Goal: Task Accomplishment & Management: Manage account settings

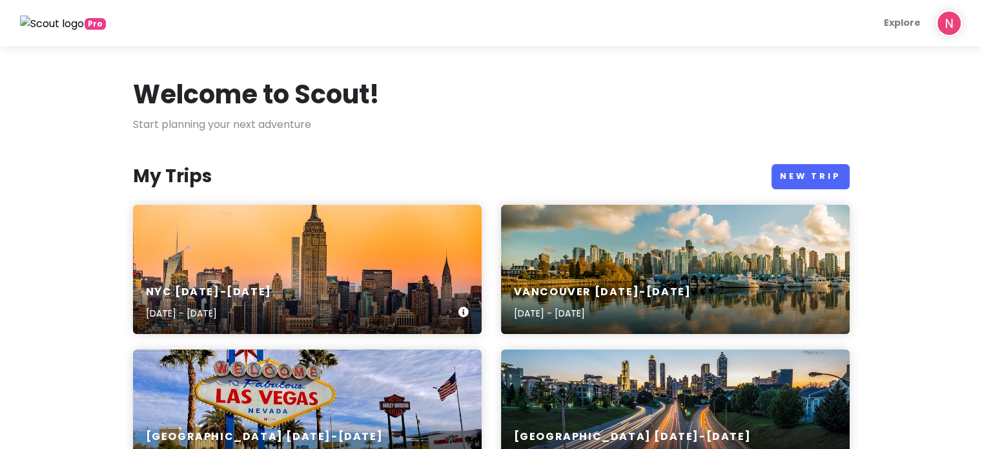
click at [271, 229] on div "NYC [DATE]-[DATE] [DATE] - [DATE]" at bounding box center [307, 269] width 348 height 129
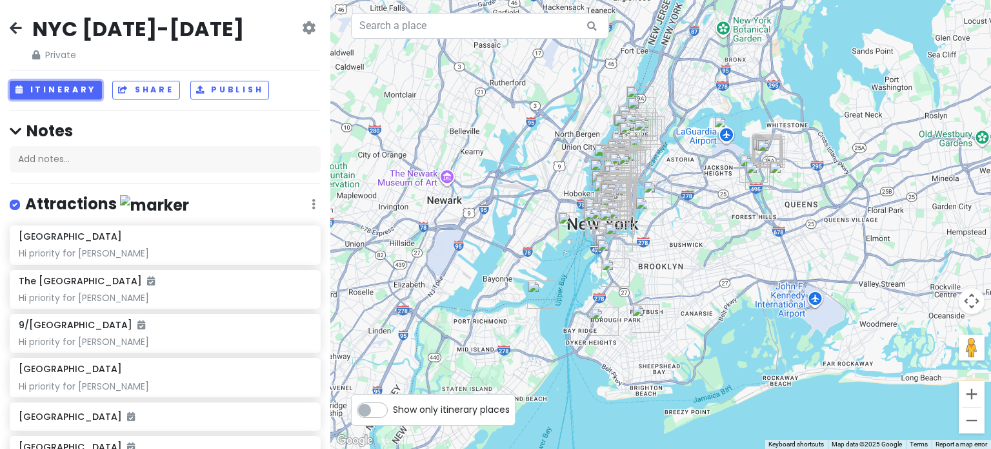
click at [38, 86] on button "Itinerary" at bounding box center [56, 90] width 92 height 19
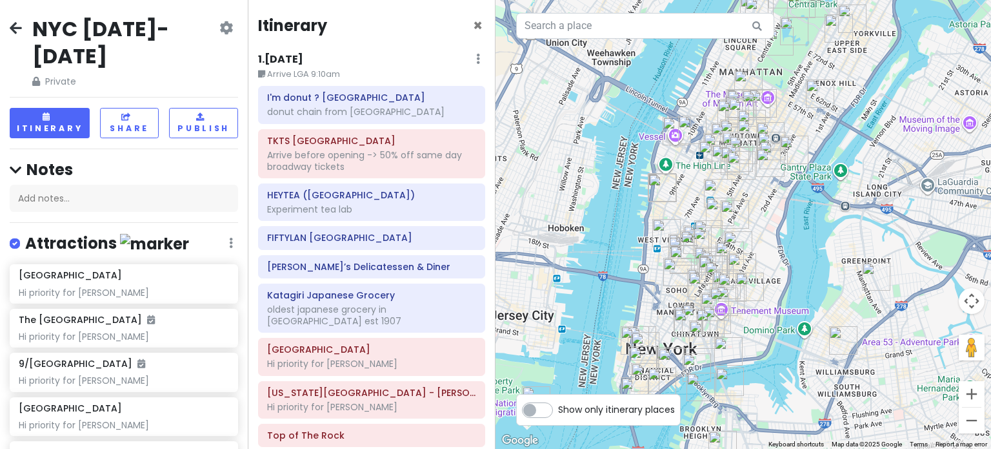
drag, startPoint x: 713, startPoint y: 150, endPoint x: 718, endPoint y: 288, distance: 138.8
click at [718, 288] on img "Okiboru House of Tsukemen" at bounding box center [724, 301] width 28 height 28
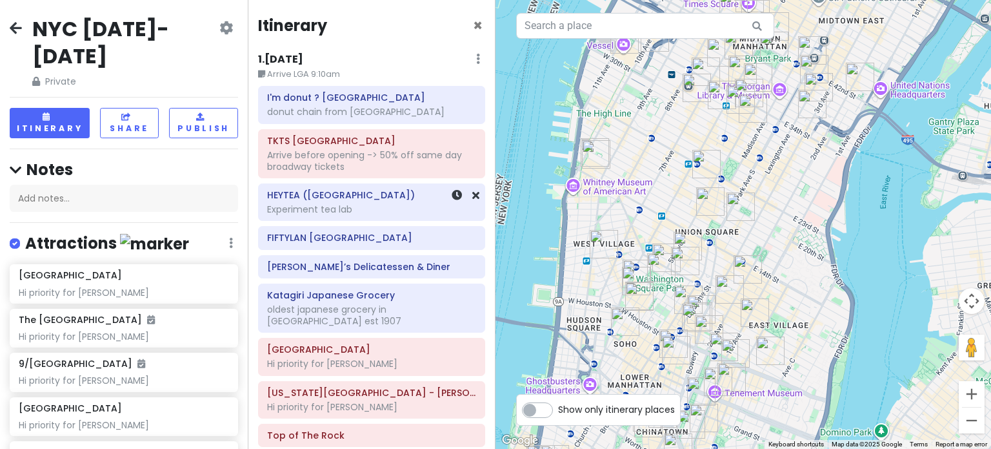
click at [380, 213] on div "Experiment tea lab" at bounding box center [371, 209] width 209 height 12
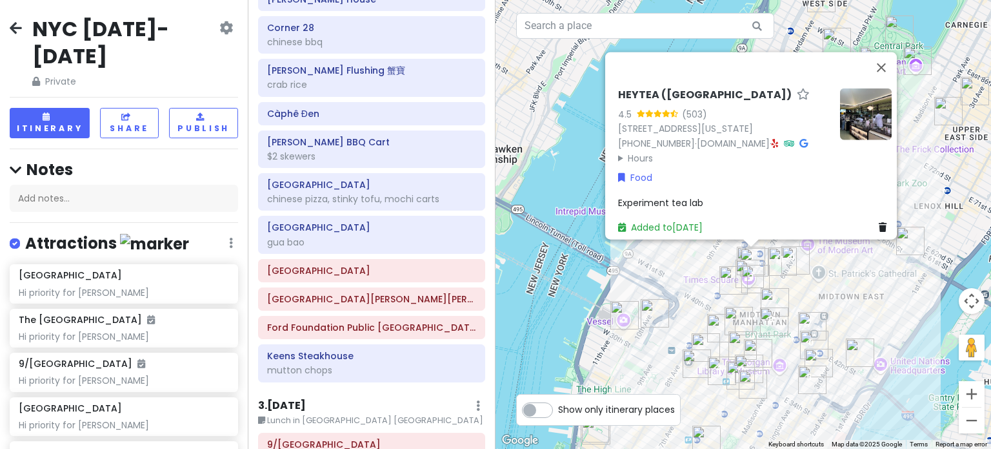
scroll to position [710, 0]
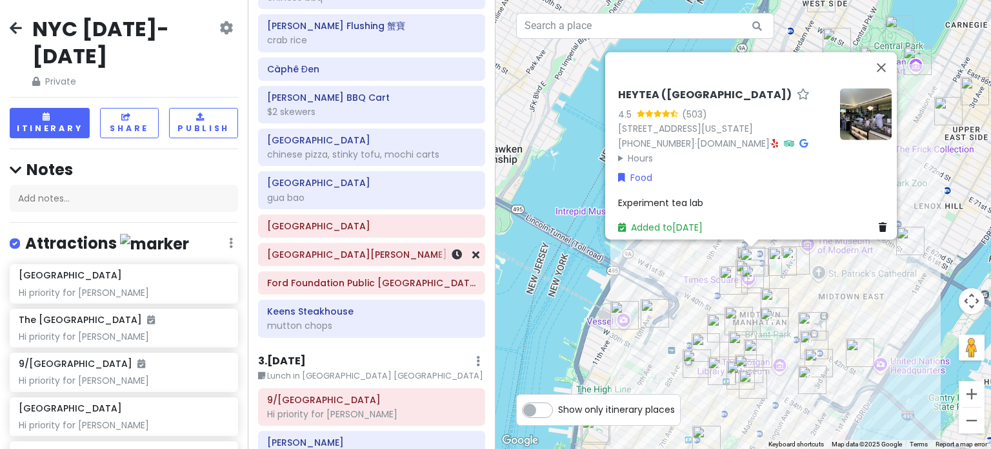
click at [392, 245] on div "[GEOGRAPHIC_DATA][PERSON_NAME][PERSON_NAME]" at bounding box center [371, 254] width 209 height 18
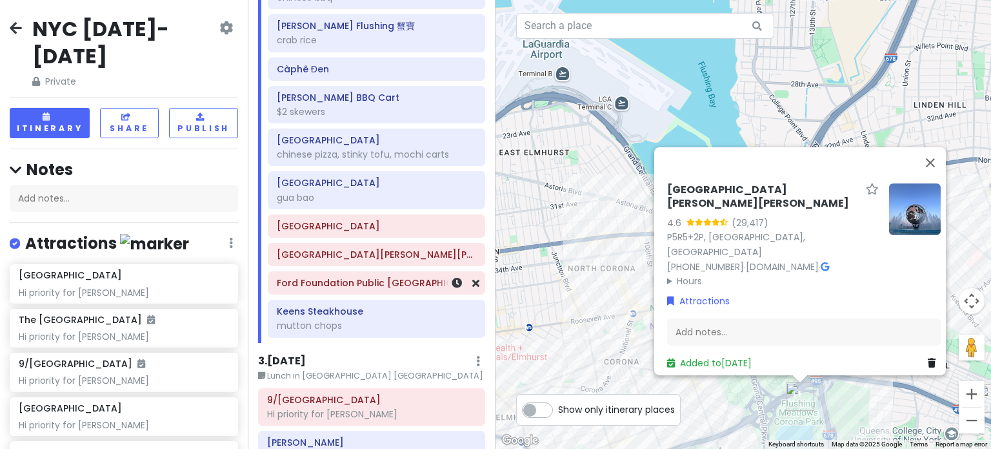
click at [400, 277] on h6 "Ford Foundation Public [GEOGRAPHIC_DATA]" at bounding box center [376, 283] width 199 height 12
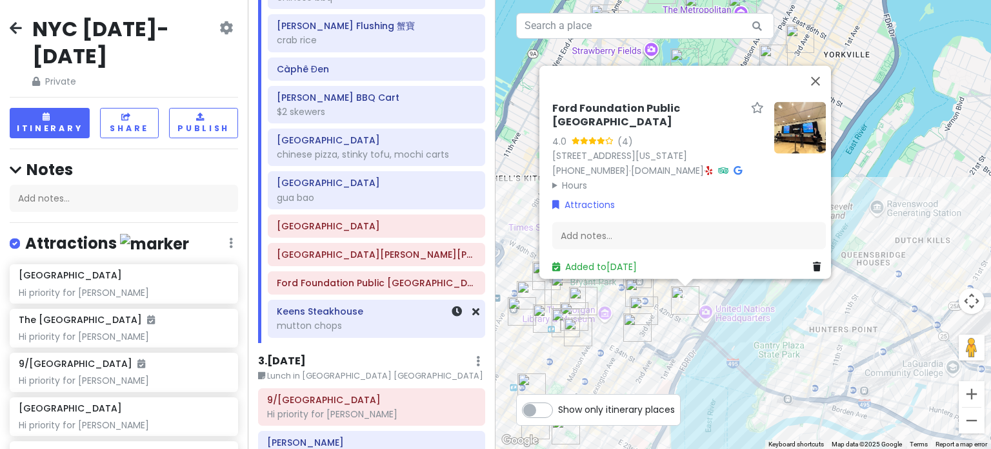
click at [341, 312] on div "Keens Steakhouse mutton chops" at bounding box center [376, 318] width 199 height 32
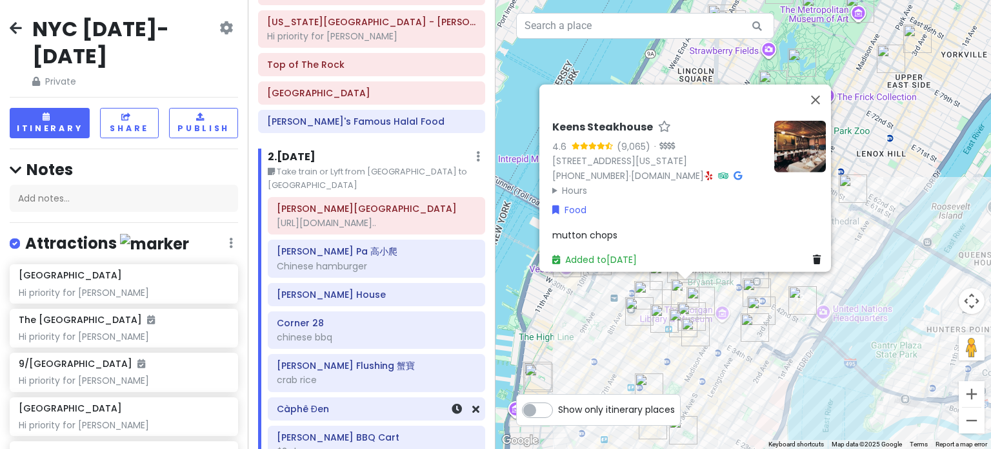
scroll to position [323, 0]
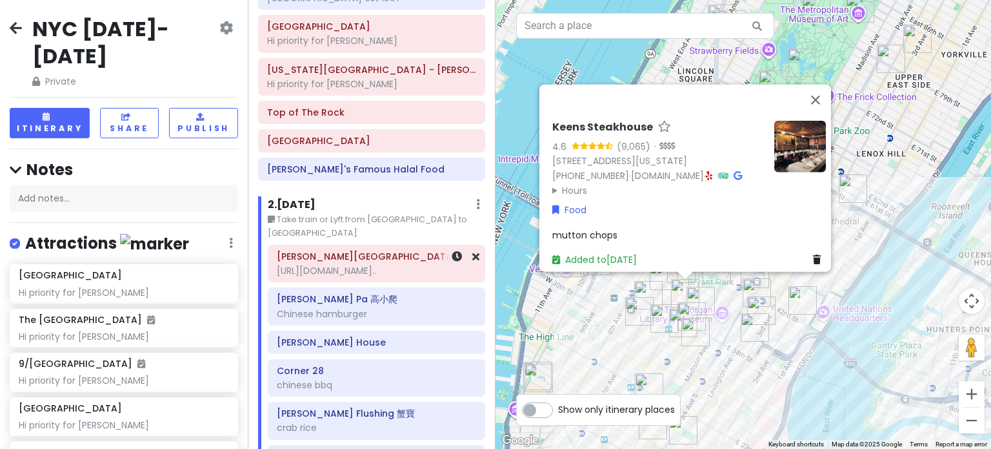
click at [361, 250] on h6 "[PERSON_NAME][GEOGRAPHIC_DATA]" at bounding box center [376, 256] width 199 height 12
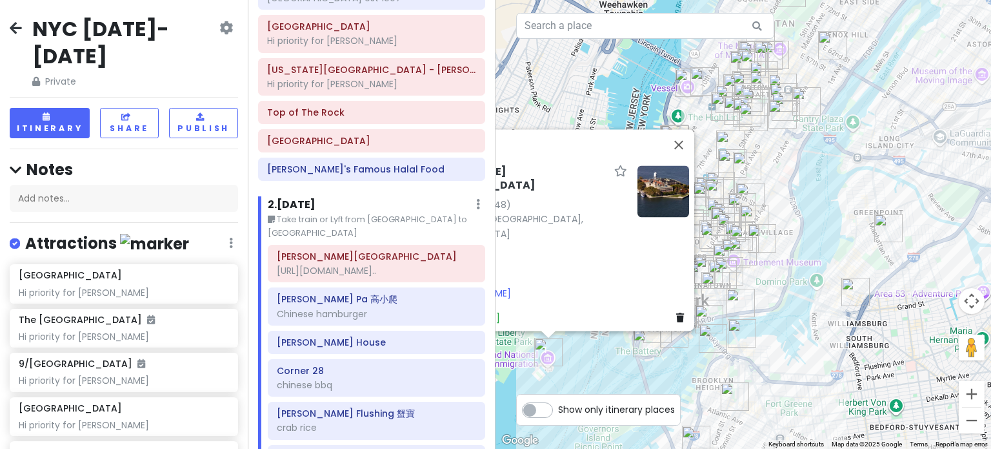
drag, startPoint x: 675, startPoint y: 374, endPoint x: 654, endPoint y: 362, distance: 24.0
click at [656, 365] on div "[PERSON_NAME][GEOGRAPHIC_DATA] 4.6 (1,348) [PERSON_NAME][GEOGRAPHIC_DATA], [GEO…" at bounding box center [744, 224] width 496 height 449
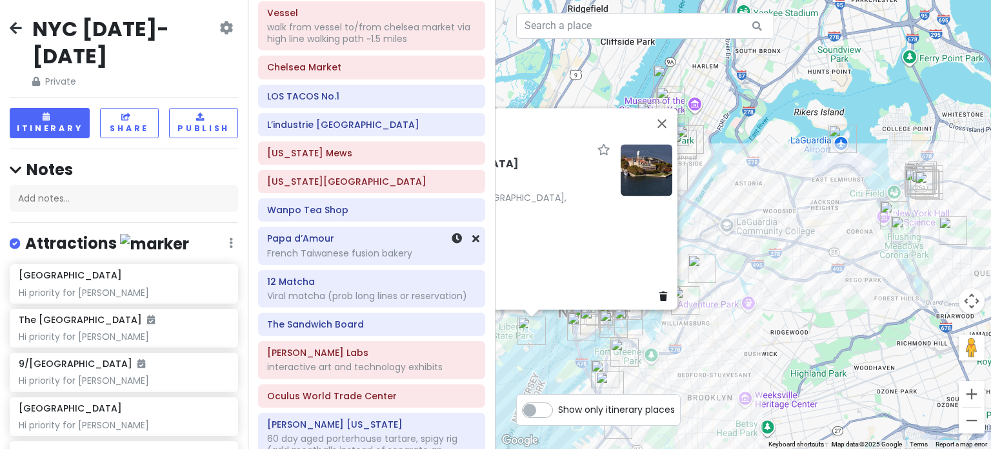
scroll to position [1678, 0]
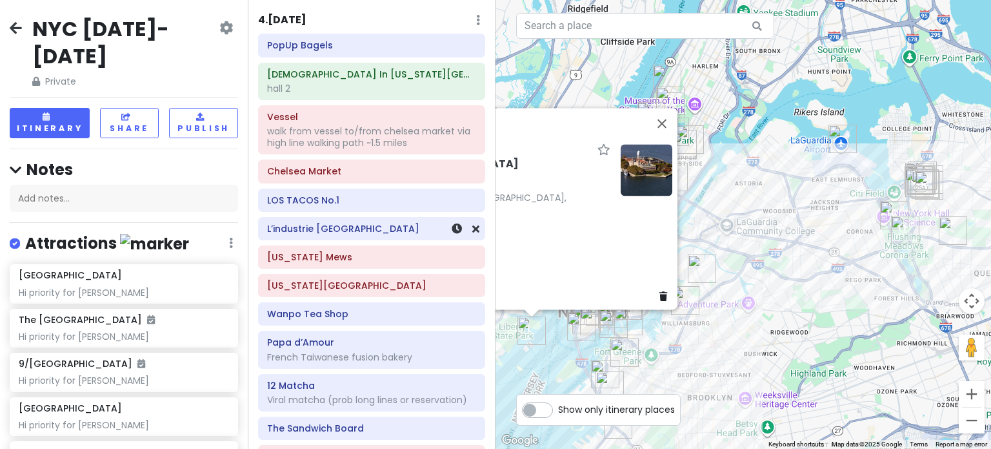
click at [355, 224] on div "L’industrie [GEOGRAPHIC_DATA]" at bounding box center [371, 228] width 209 height 18
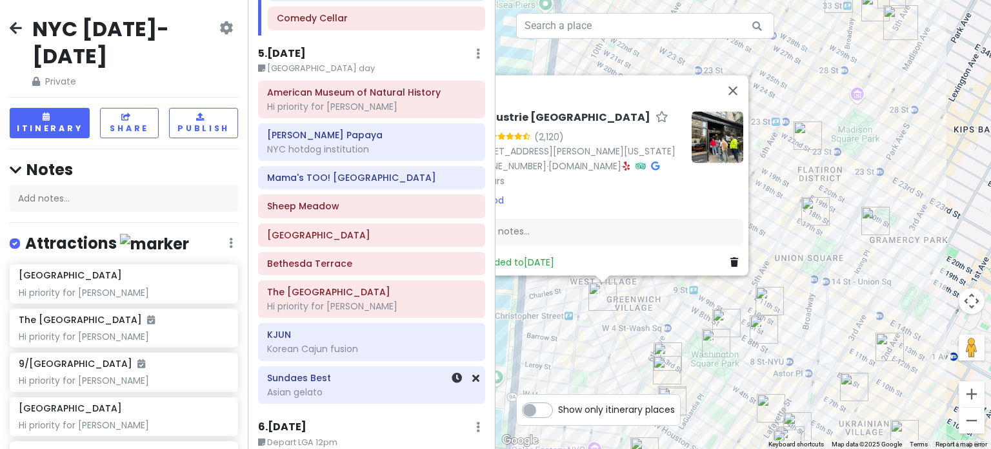
scroll to position [2162, 0]
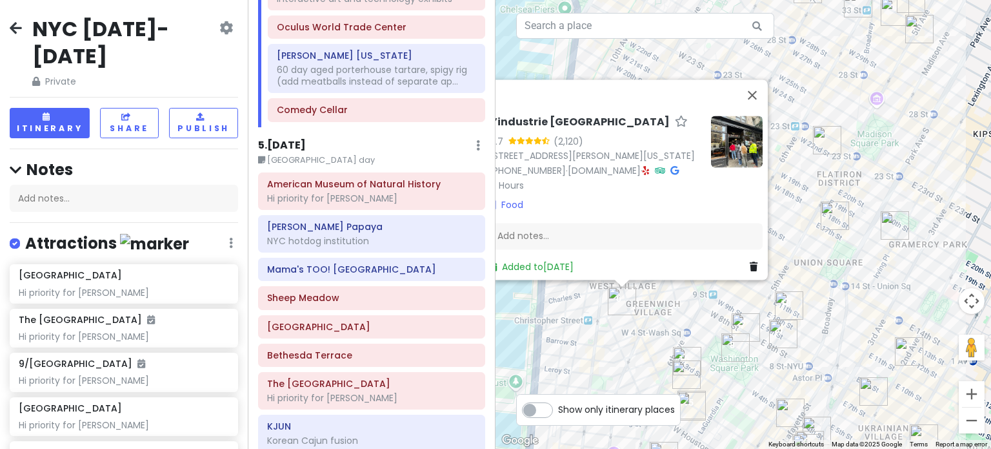
drag, startPoint x: 640, startPoint y: 299, endPoint x: 669, endPoint y: 304, distance: 29.5
click at [669, 304] on div "L’industrie [GEOGRAPHIC_DATA] 4.7 (2,120) [STREET_ADDRESS][PERSON_NAME][US_STAT…" at bounding box center [744, 224] width 496 height 449
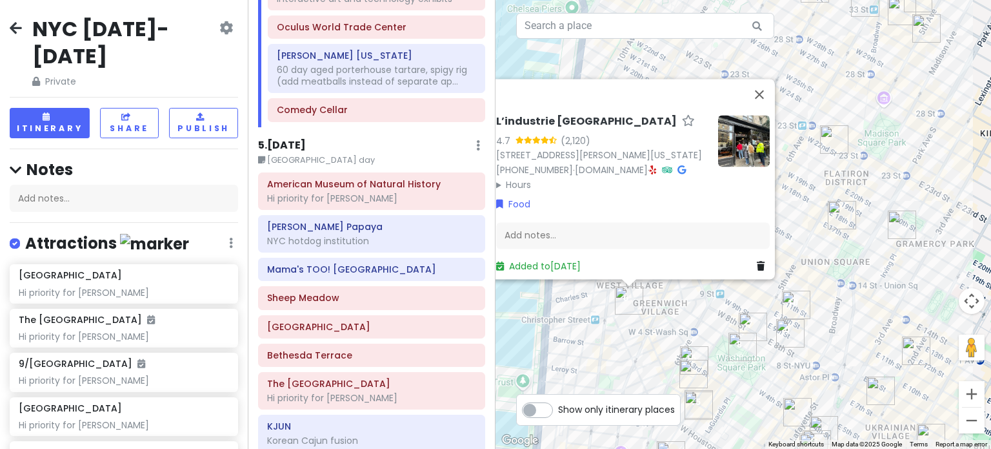
click at [733, 125] on img at bounding box center [744, 141] width 52 height 52
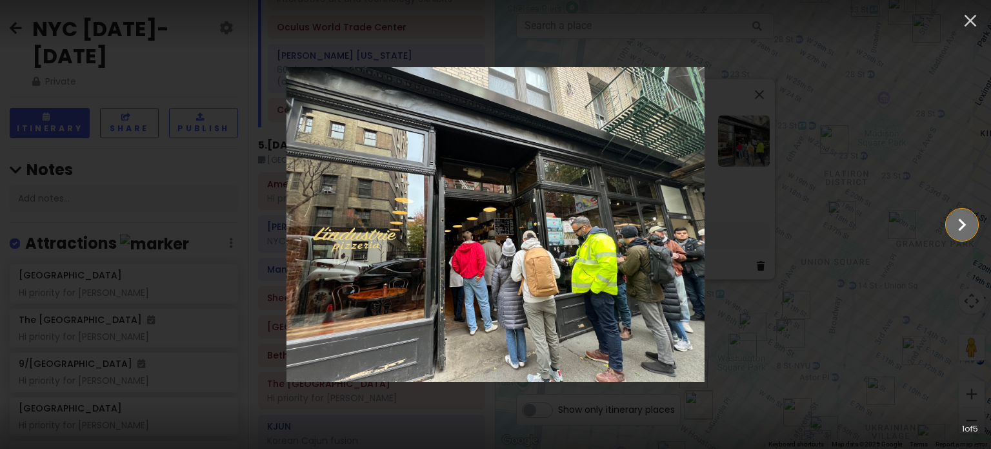
click at [953, 227] on icon "Show slide 2 of 5" at bounding box center [962, 224] width 25 height 31
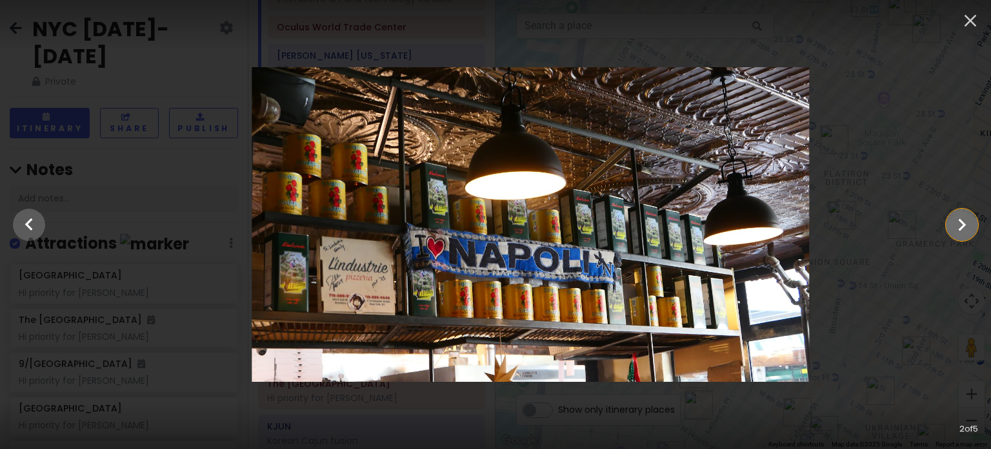
click at [953, 227] on icon "Show slide 3 of 5" at bounding box center [962, 224] width 25 height 31
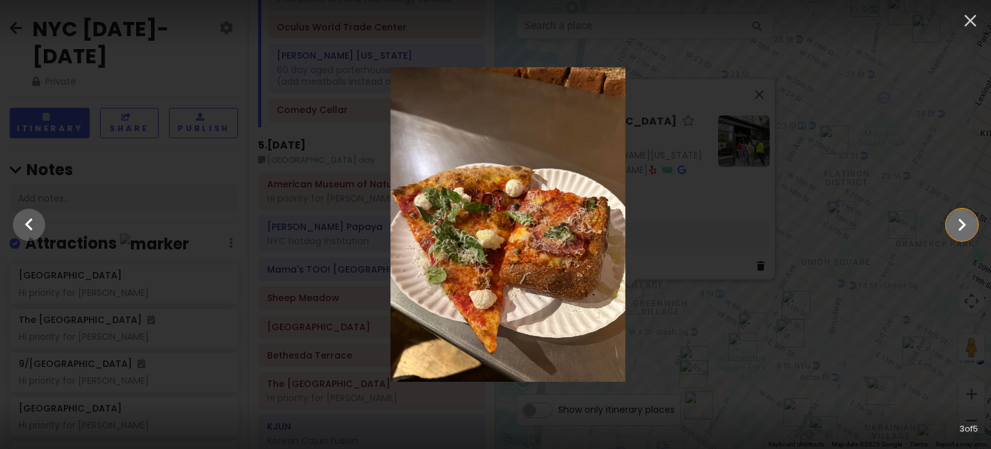
click at [953, 227] on icon "Show slide 4 of 5" at bounding box center [962, 224] width 25 height 31
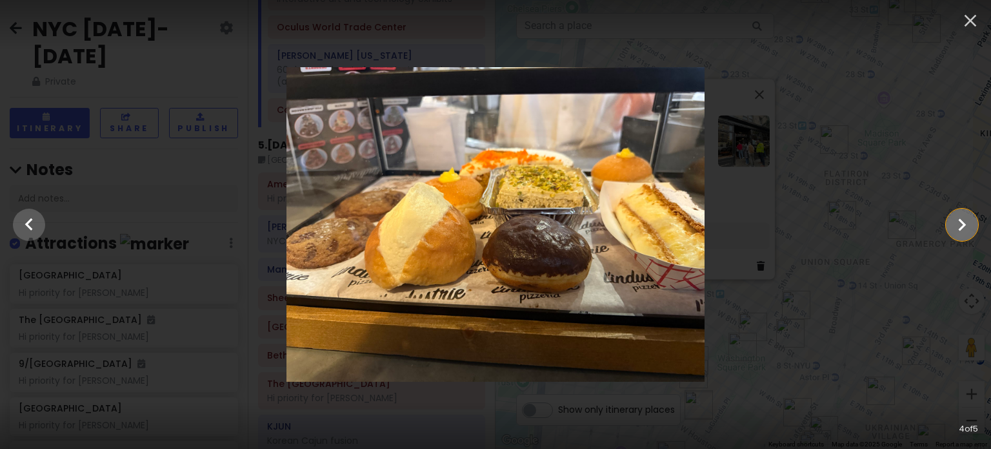
click at [968, 226] on icon "Show slide 5 of 5" at bounding box center [962, 224] width 25 height 31
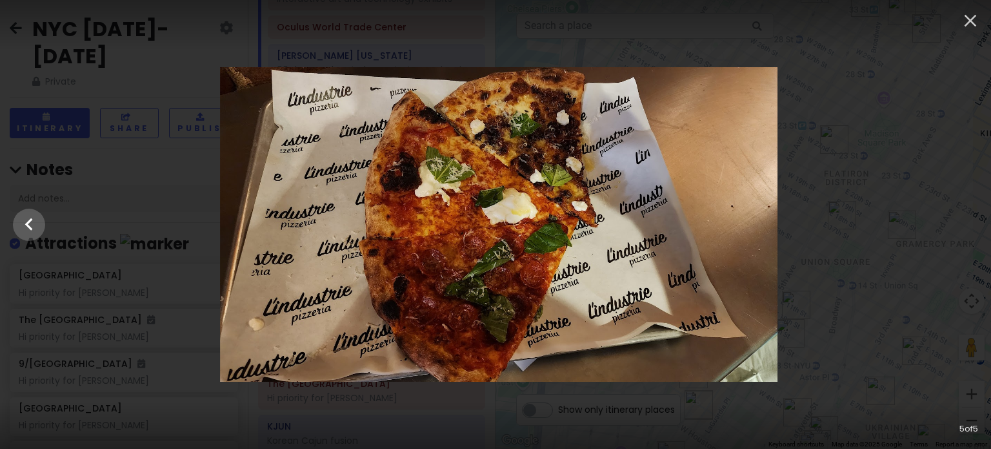
click at [858, 233] on div at bounding box center [498, 224] width 991 height 314
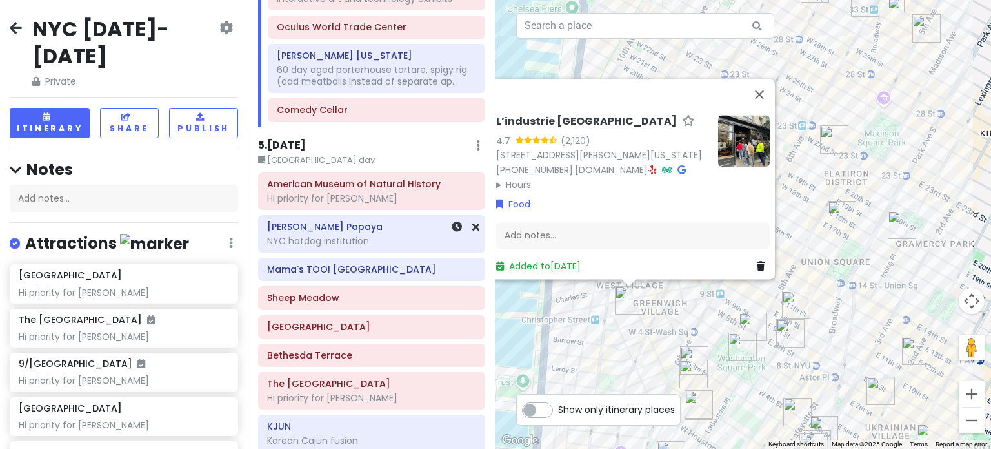
click at [374, 232] on div "[PERSON_NAME] Papaya NYC hotdog institution" at bounding box center [371, 233] width 209 height 32
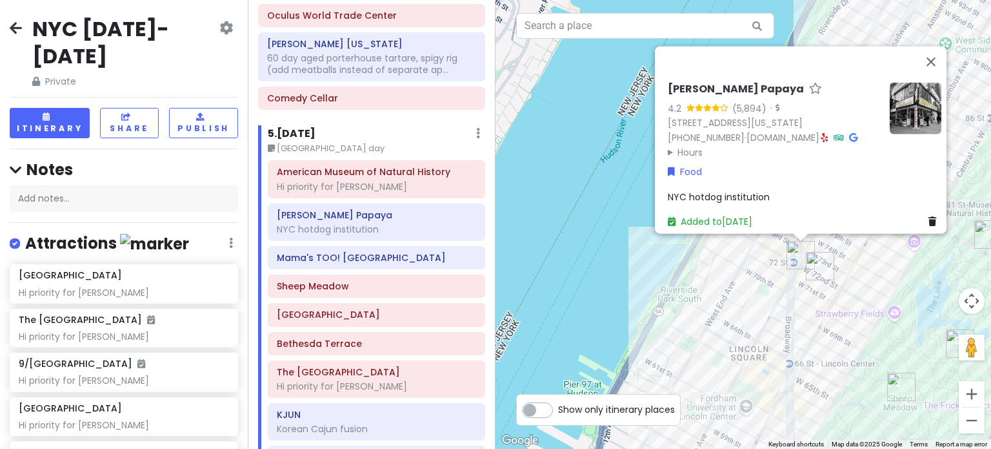
click at [832, 361] on div "[PERSON_NAME] Papaya 4.2 (5,894) · [STREET_ADDRESS][US_STATE] [PHONE_NUMBER] · …" at bounding box center [744, 224] width 496 height 449
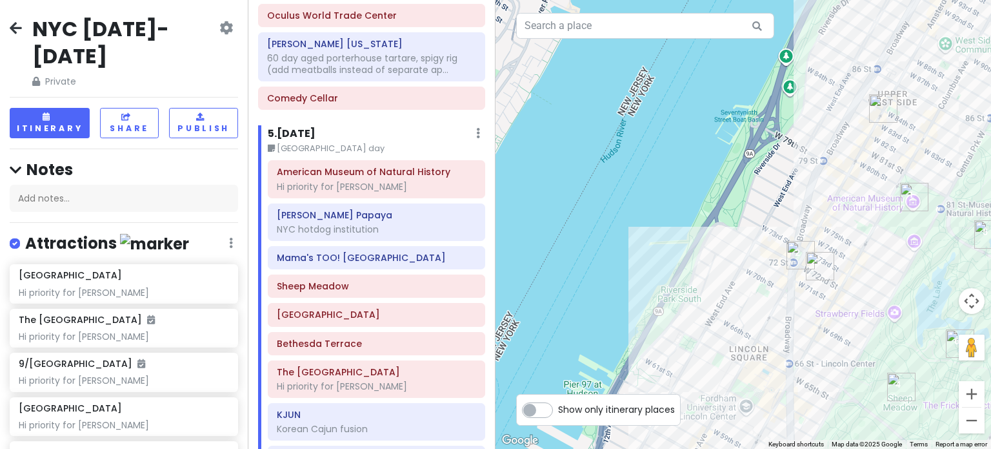
drag, startPoint x: 818, startPoint y: 354, endPoint x: 688, endPoint y: 184, distance: 214.5
click at [689, 185] on div at bounding box center [744, 224] width 496 height 449
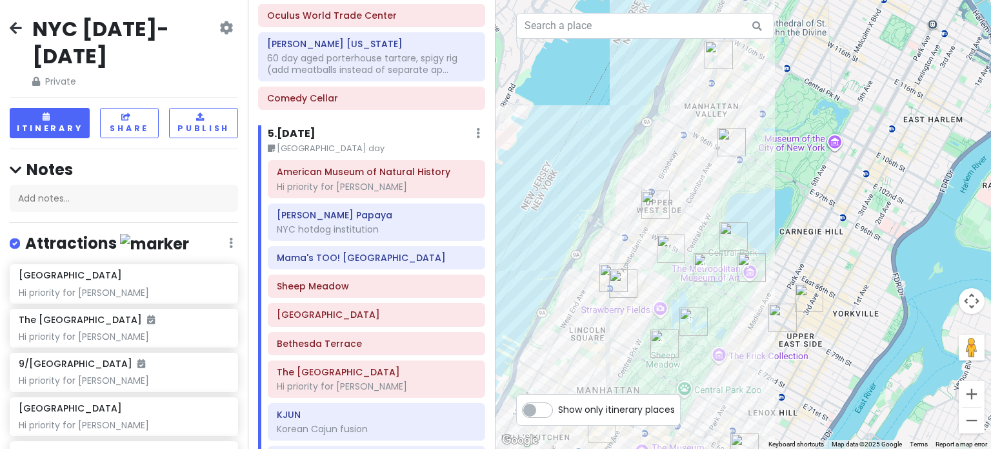
drag, startPoint x: 656, startPoint y: 247, endPoint x: 640, endPoint y: 303, distance: 58.2
click at [640, 303] on div at bounding box center [744, 224] width 496 height 449
click at [656, 195] on img "Marinara Pizza Upper West" at bounding box center [655, 206] width 28 height 28
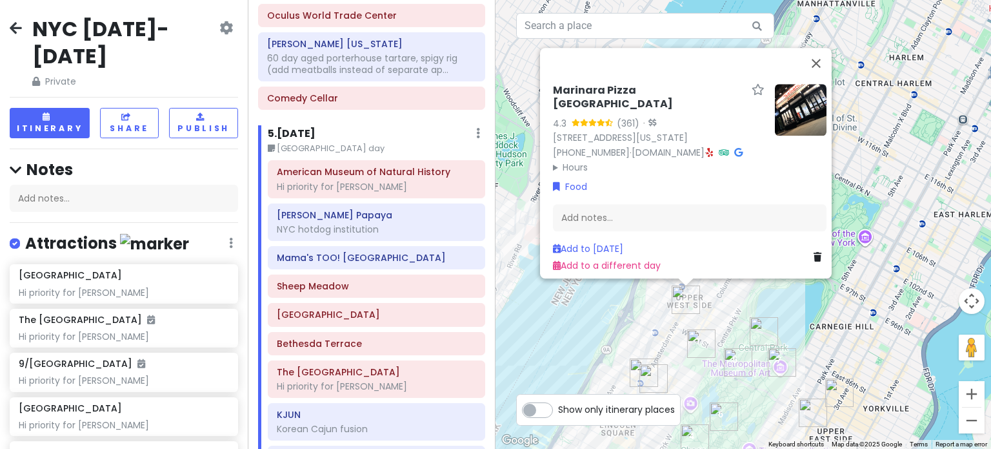
click at [654, 381] on img "Pastrami Queen" at bounding box center [654, 378] width 28 height 28
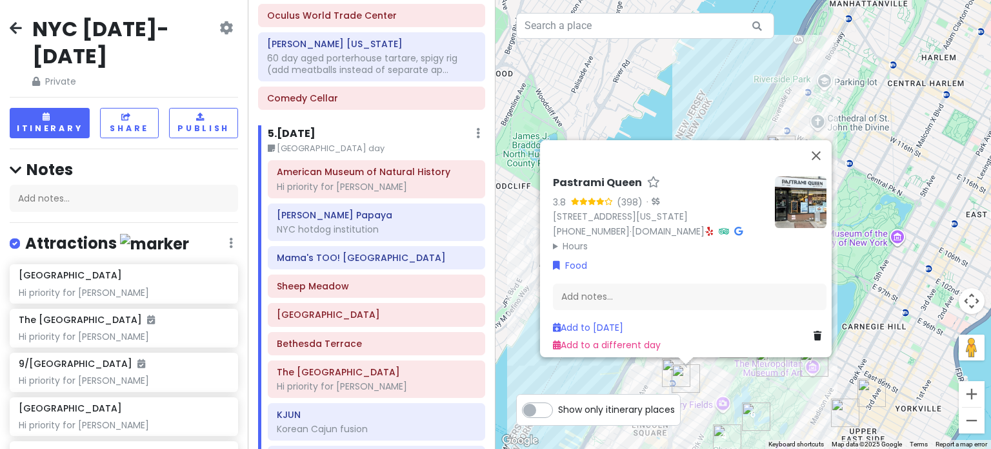
drag, startPoint x: 605, startPoint y: 374, endPoint x: 594, endPoint y: 325, distance: 49.8
click at [594, 325] on div "Pastrami Queen 3.8 (398) · [STREET_ADDRESS][US_STATE] [PHONE_NUMBER] · [DOMAIN_…" at bounding box center [744, 224] width 496 height 449
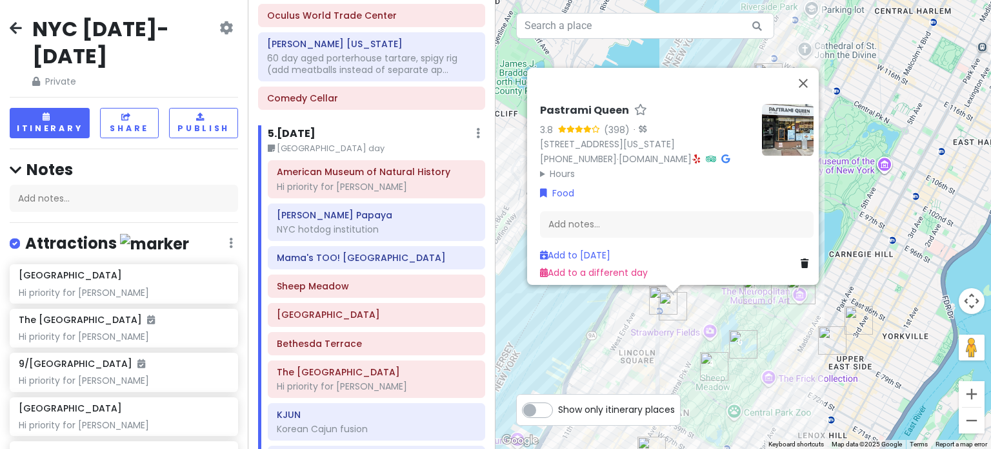
click at [654, 336] on div "Pastrami Queen 3.8 (398) · [STREET_ADDRESS][US_STATE] [PHONE_NUMBER] · [DOMAIN_…" at bounding box center [744, 224] width 496 height 449
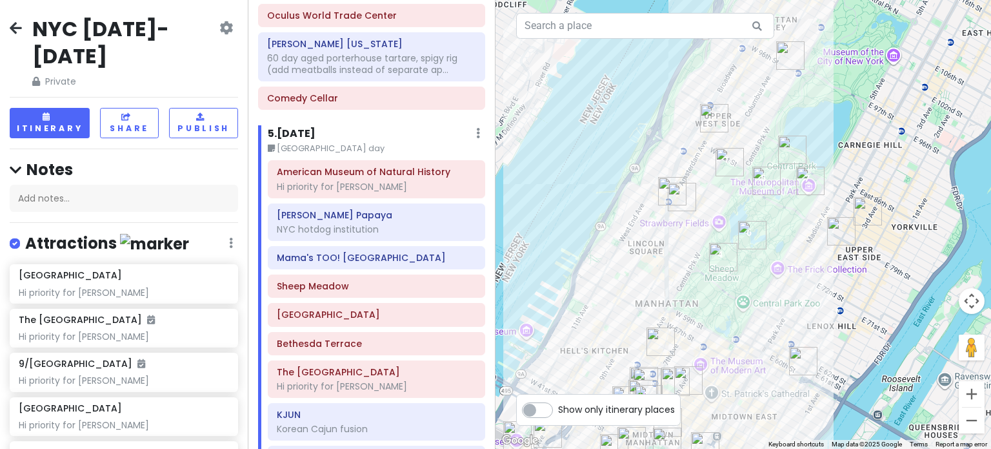
drag, startPoint x: 823, startPoint y: 335, endPoint x: 836, endPoint y: 219, distance: 116.3
click at [835, 221] on img "Pastrami Queen" at bounding box center [841, 231] width 28 height 28
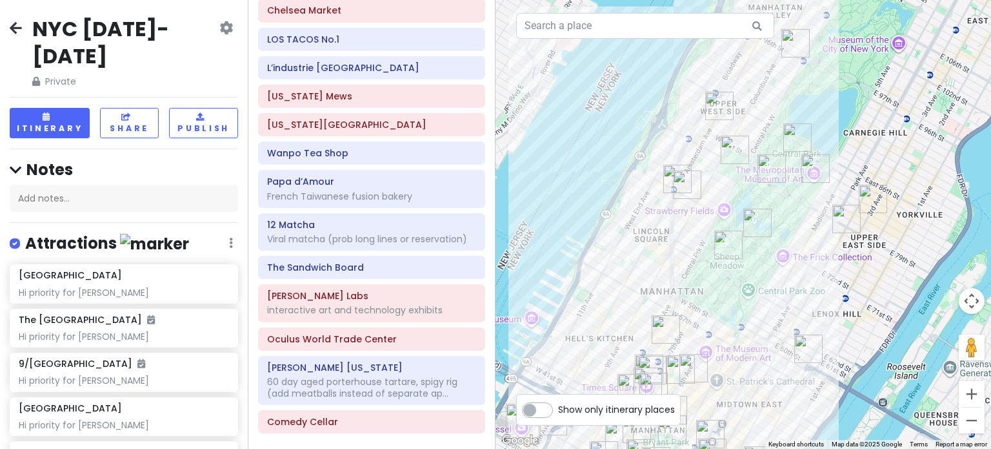
scroll to position [1839, 0]
click at [323, 261] on h6 "The Sandwich Board" at bounding box center [371, 267] width 209 height 12
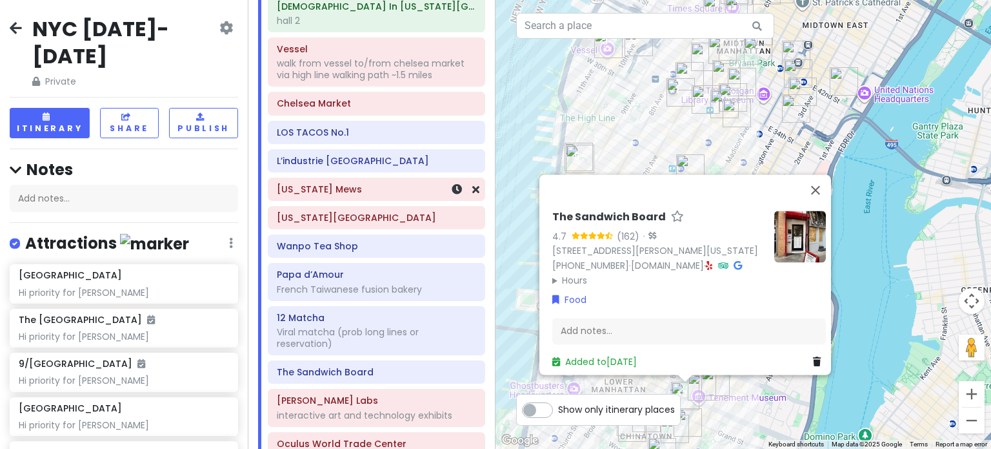
scroll to position [1775, 0]
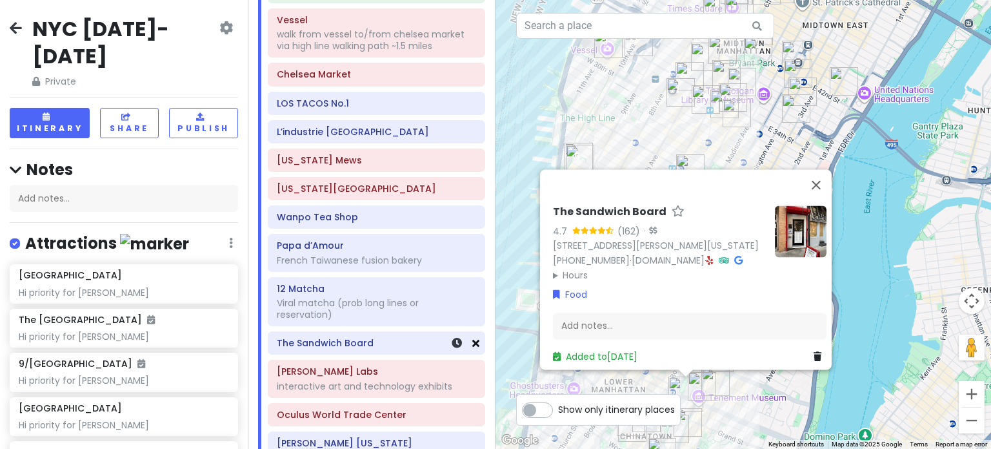
click at [472, 338] on icon at bounding box center [475, 343] width 7 height 10
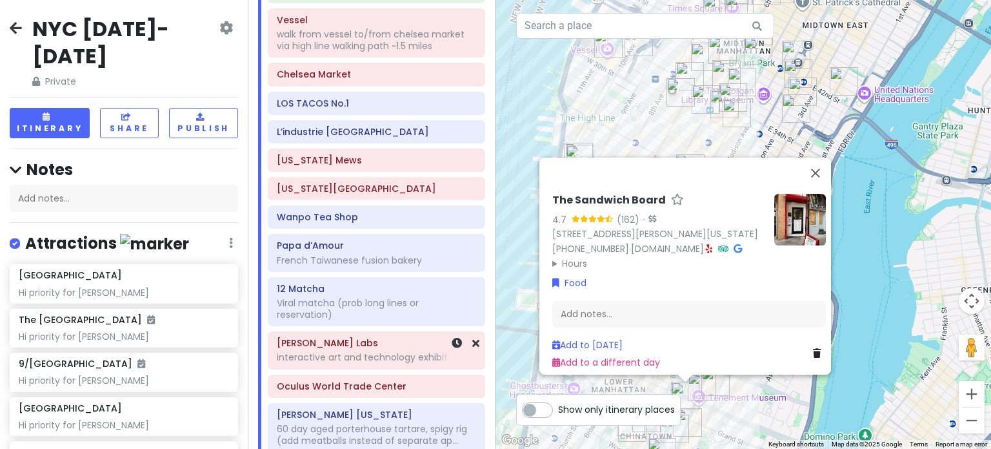
click at [381, 351] on div "interactive art and technology exhibits" at bounding box center [376, 357] width 199 height 12
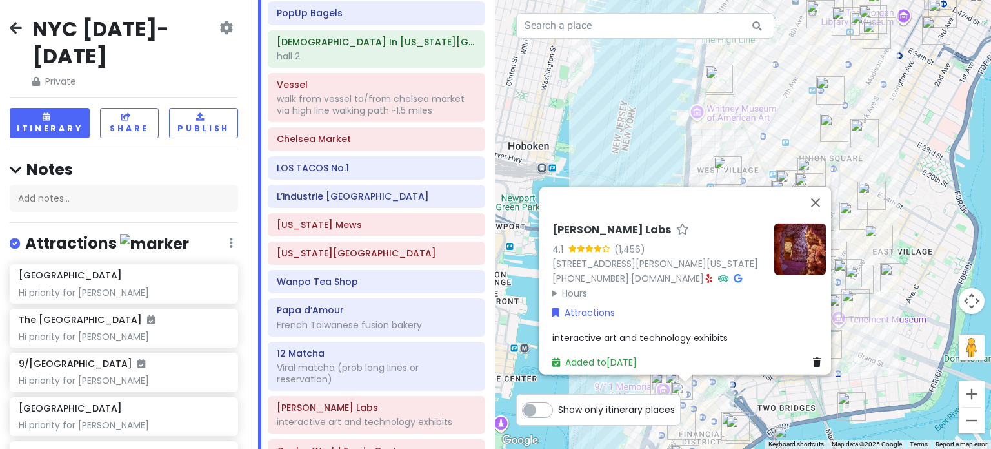
scroll to position [1258, 0]
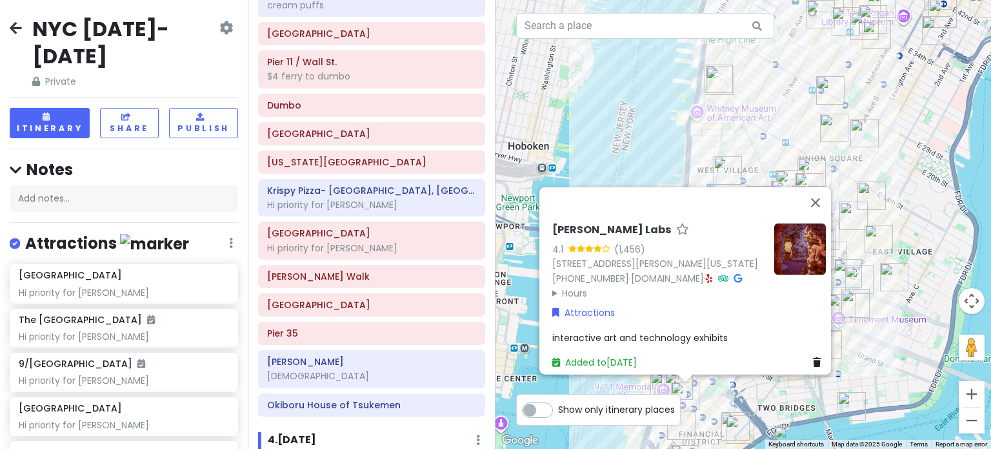
click at [669, 135] on div "[PERSON_NAME] Labs 4.1 (1,456) [STREET_ADDRESS][PERSON_NAME][US_STATE] [PHONE_N…" at bounding box center [744, 224] width 496 height 449
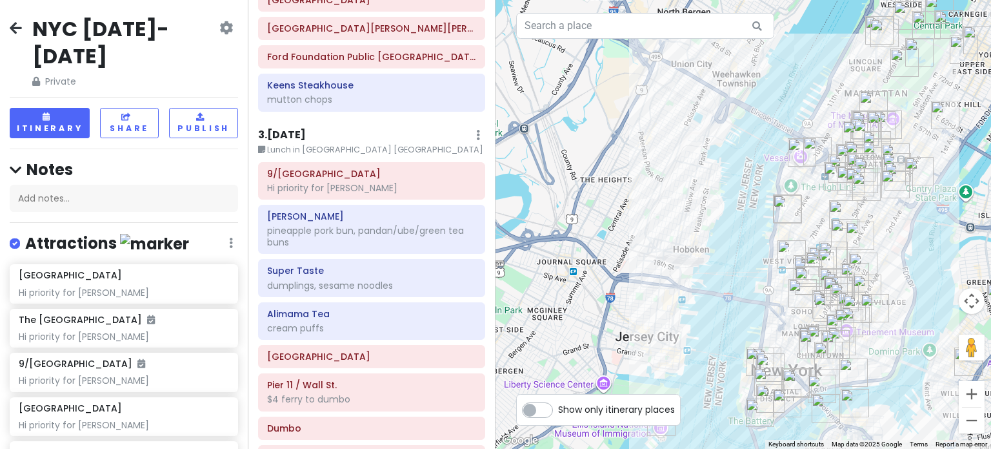
scroll to position [1129, 0]
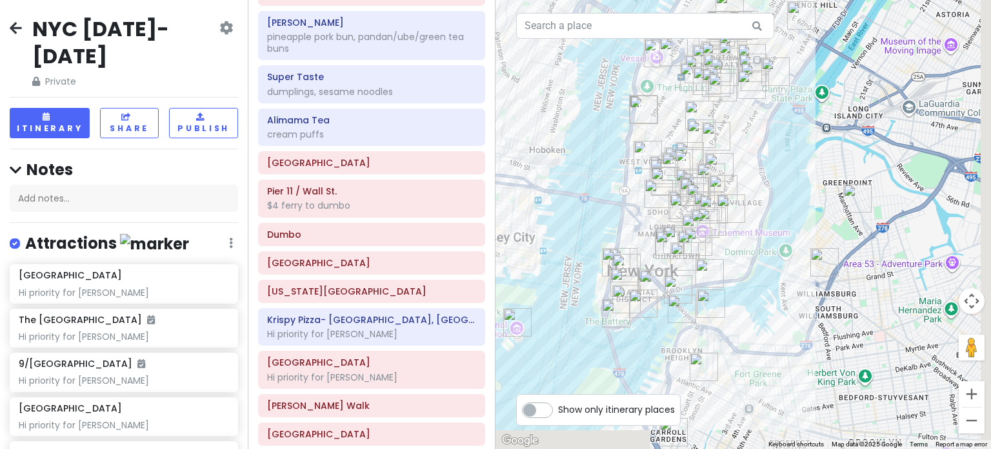
drag, startPoint x: 669, startPoint y: 267, endPoint x: 648, endPoint y: 243, distance: 31.6
click at [648, 243] on div at bounding box center [744, 224] width 496 height 449
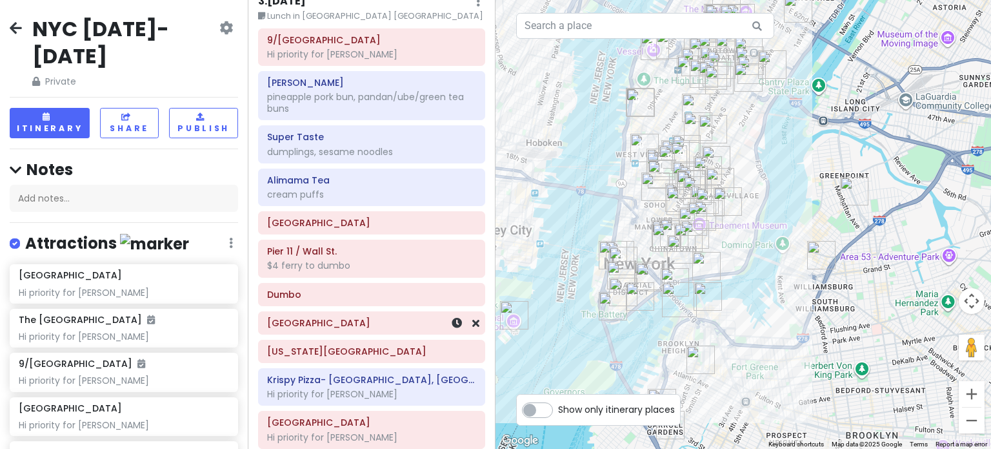
scroll to position [1065, 0]
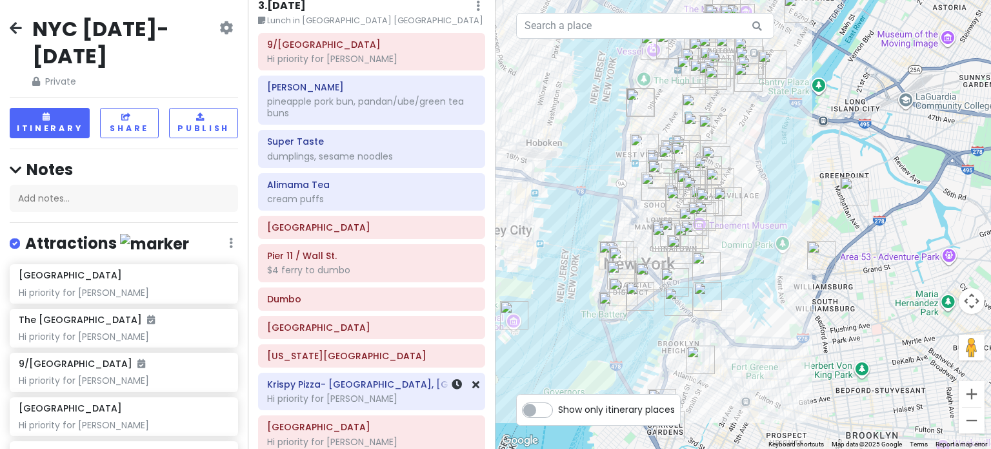
click at [320, 392] on div "Hi priority for [PERSON_NAME]" at bounding box center [371, 398] width 209 height 12
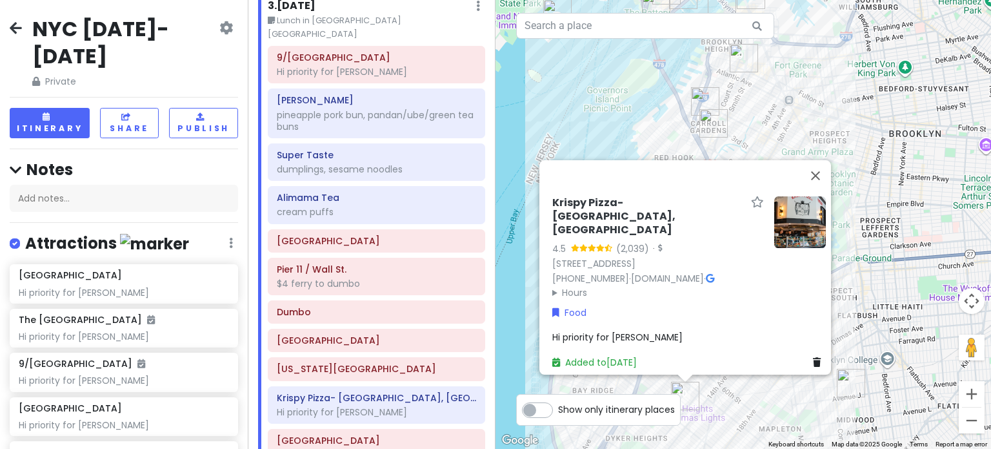
click at [570, 285] on summary "Hours" at bounding box center [658, 292] width 212 height 14
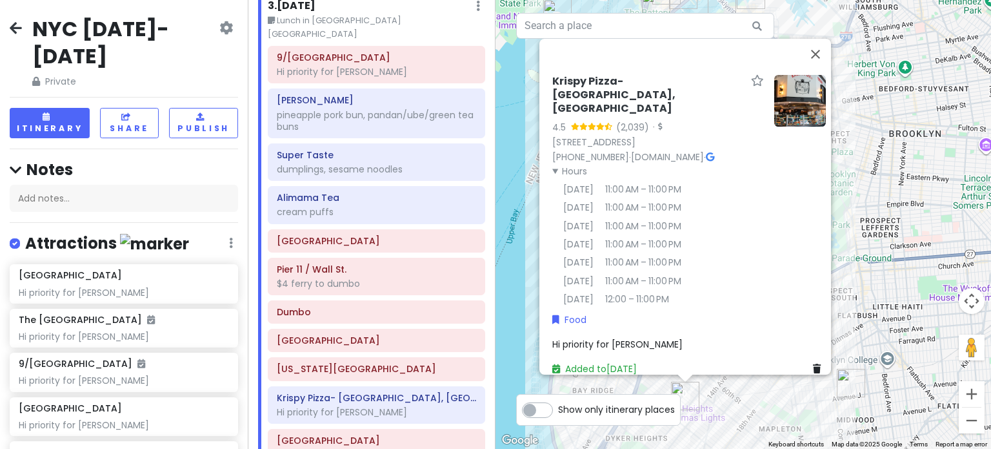
click at [514, 363] on div "[PERSON_NAME]- [GEOGRAPHIC_DATA], [GEOGRAPHIC_DATA] 4.5 (2,039) · [STREET_ADDRE…" at bounding box center [744, 224] width 496 height 449
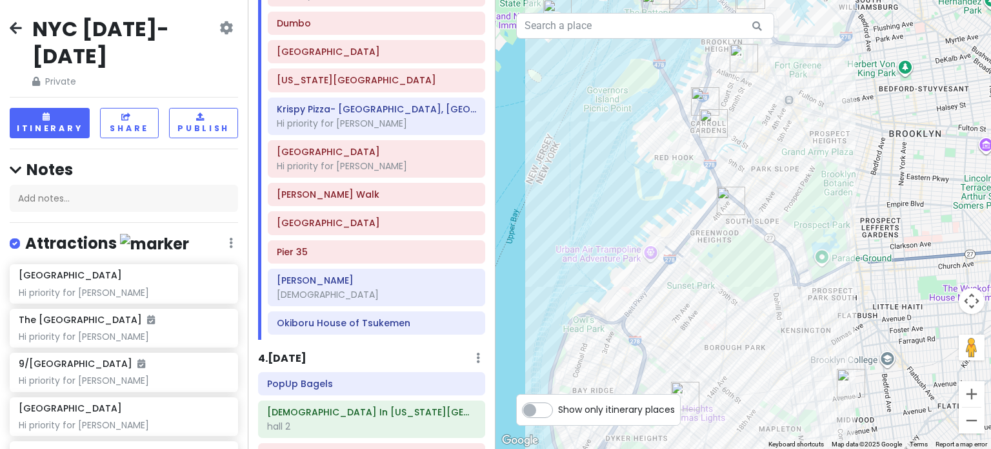
scroll to position [1387, 0]
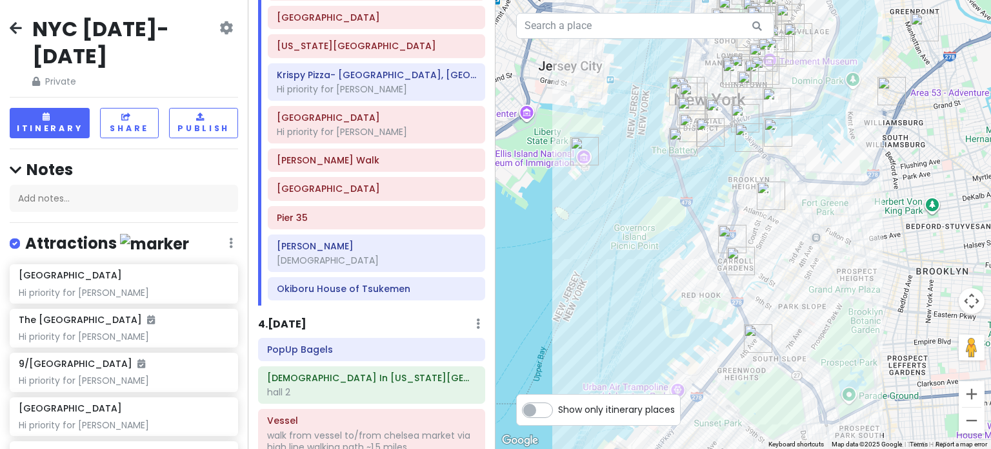
drag, startPoint x: 749, startPoint y: 261, endPoint x: 758, endPoint y: 332, distance: 71.6
click at [756, 319] on div at bounding box center [744, 224] width 496 height 449
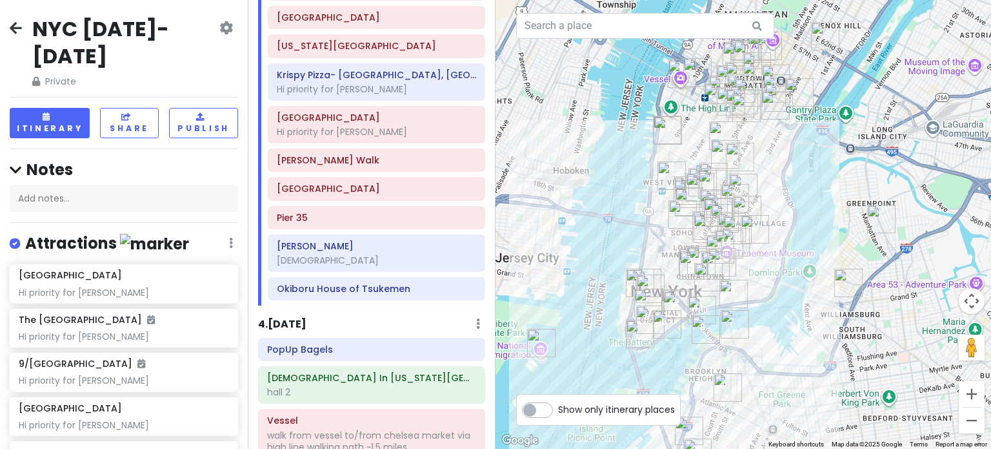
drag, startPoint x: 805, startPoint y: 353, endPoint x: 733, endPoint y: 238, distance: 135.7
click at [733, 71] on div "To navigate, press the arrow keys." at bounding box center [885, 71] width 496 height 0
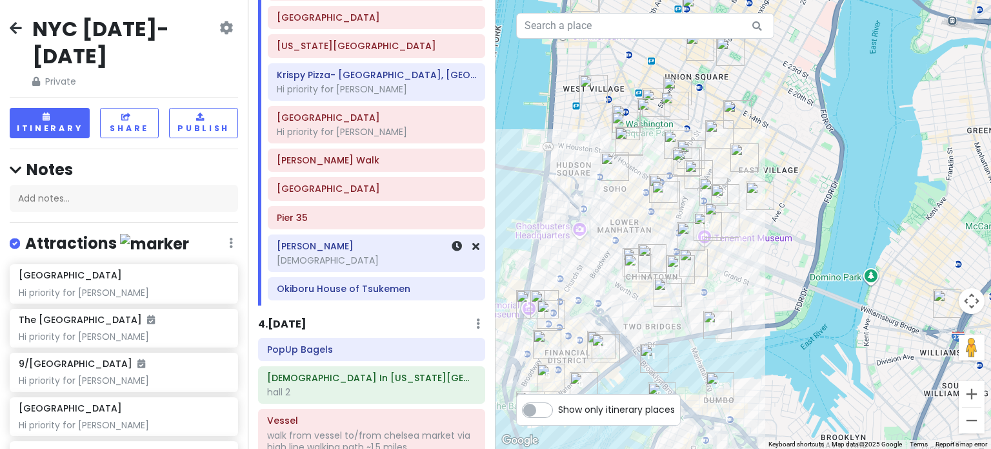
click at [370, 254] on div "[DEMOGRAPHIC_DATA]" at bounding box center [376, 260] width 199 height 12
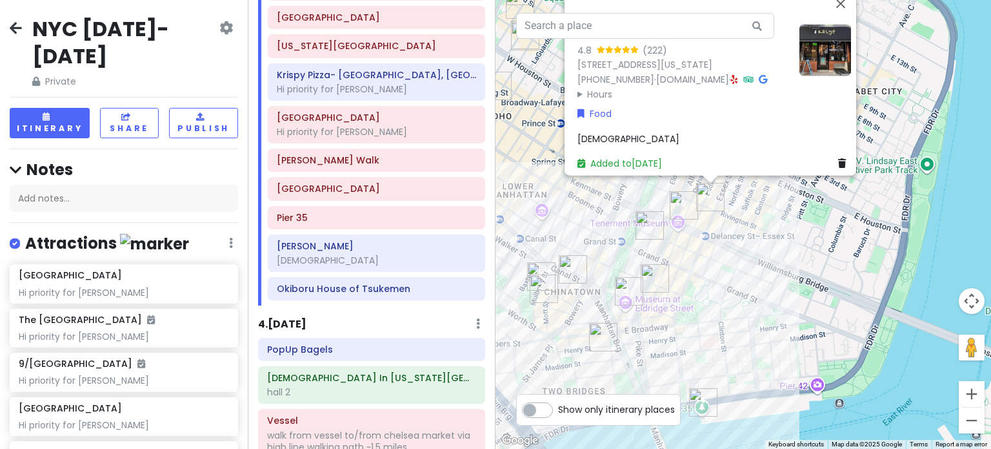
click at [681, 271] on div "Kalye Rivington 4.8 (222) [STREET_ADDRESS][US_STATE] [PHONE_NUMBER] · [DOMAIN_N…" at bounding box center [744, 224] width 496 height 449
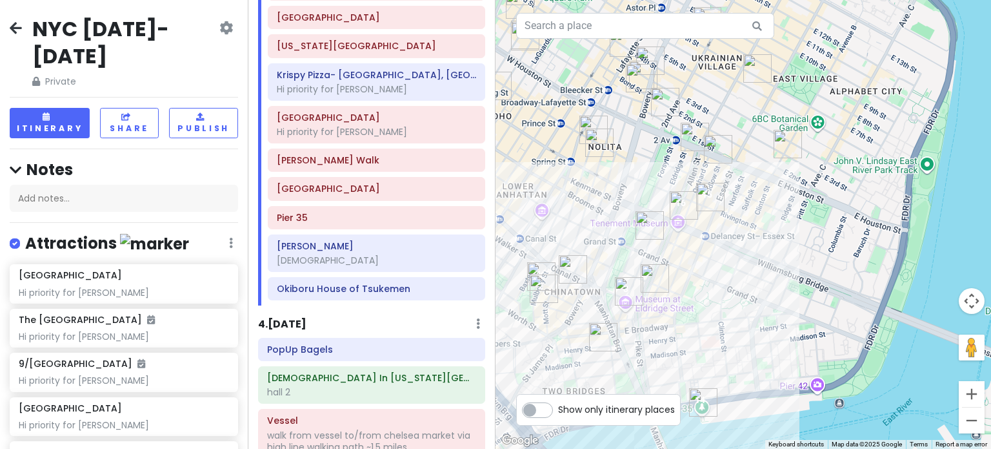
click at [650, 275] on img "Scarr's Pizza" at bounding box center [655, 278] width 28 height 28
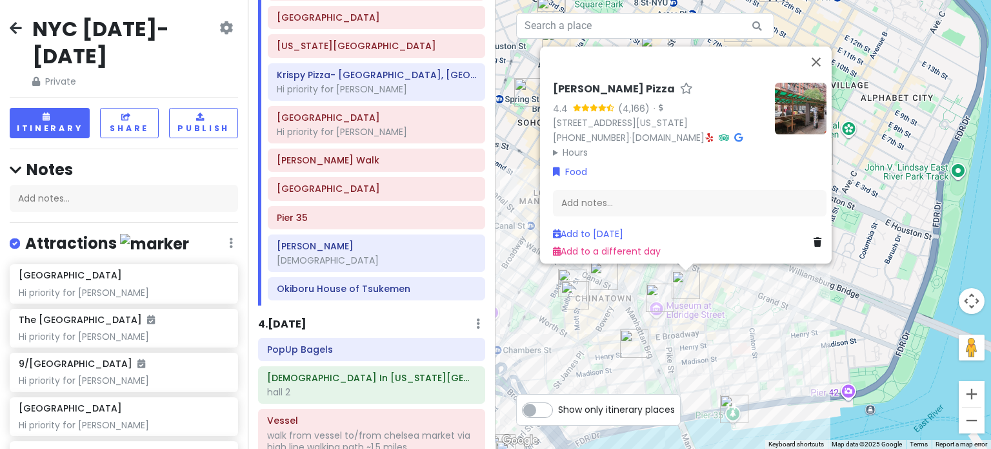
click at [709, 297] on div "Scarr's Pizza 4.4 (4,166) · [STREET_ADDRESS][US_STATE] [PHONE_NUMBER] · [DOMAIN…" at bounding box center [744, 224] width 496 height 449
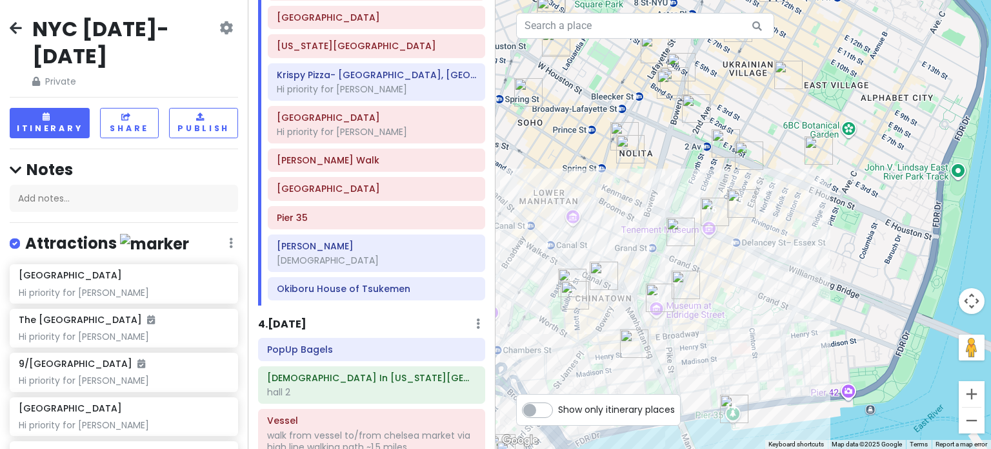
drag, startPoint x: 773, startPoint y: 300, endPoint x: 731, endPoint y: 232, distance: 80.0
click at [772, 300] on div at bounding box center [744, 224] width 496 height 449
click at [743, 208] on img "Kalye Rivington" at bounding box center [741, 203] width 28 height 28
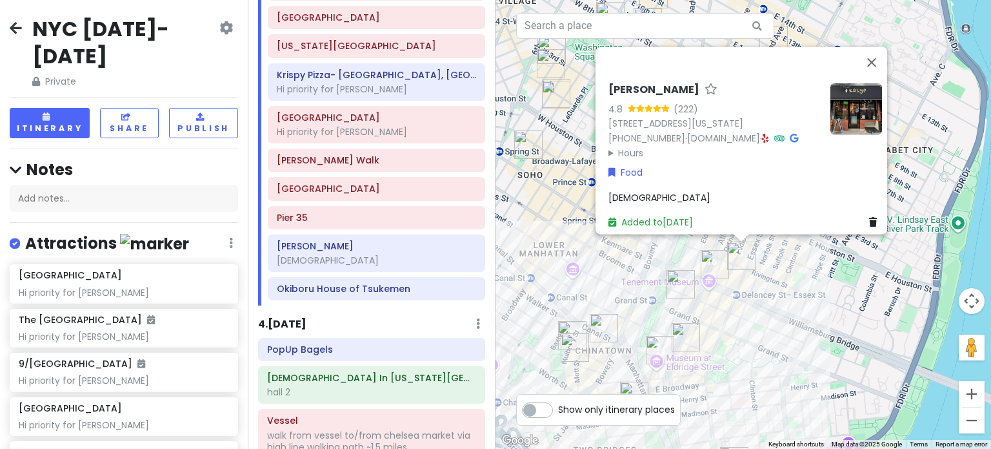
click at [700, 267] on div "Kalye Rivington 4.8 (222) [STREET_ADDRESS][US_STATE] [PHONE_NUMBER] · [DOMAIN_N…" at bounding box center [744, 224] width 496 height 449
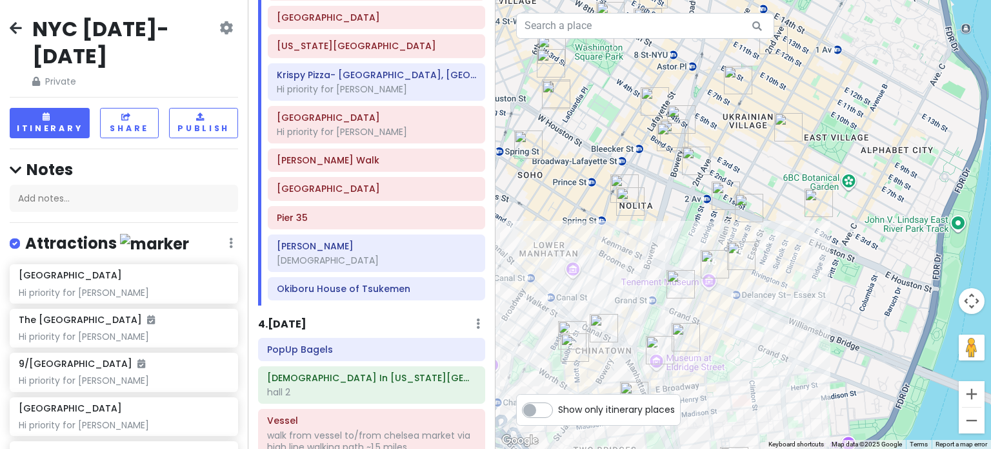
click at [716, 263] on img "Okiboru House of Tsukemen" at bounding box center [715, 264] width 28 height 28
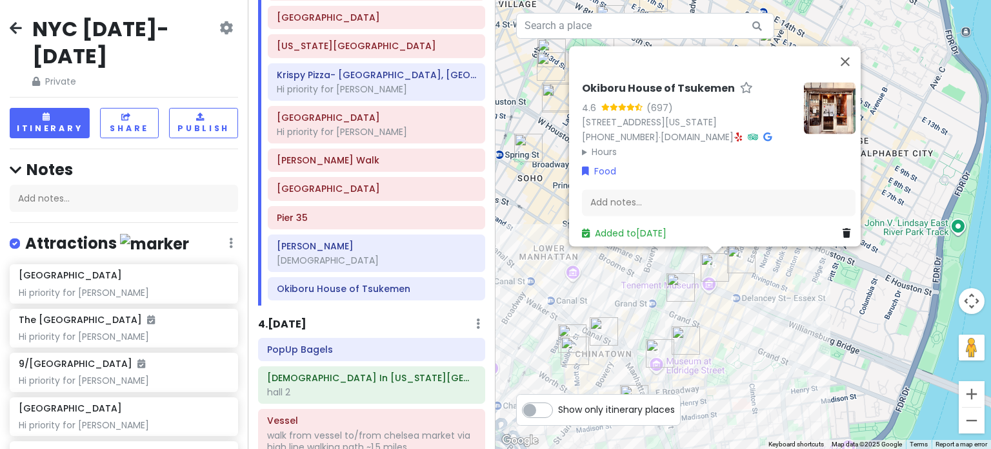
click at [687, 283] on img "The Sandwich Board" at bounding box center [681, 287] width 28 height 28
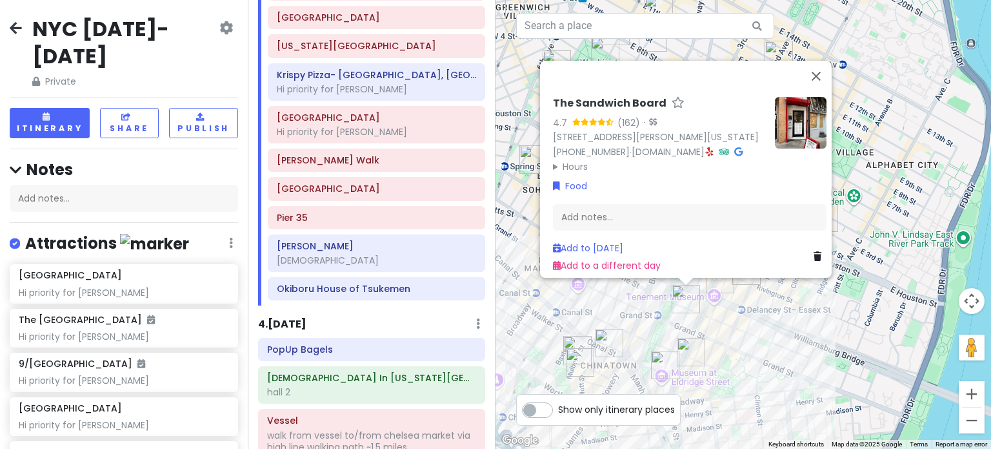
click at [805, 314] on div "The Sandwich Board 4.7 (162) · [STREET_ADDRESS][PERSON_NAME][US_STATE] [PHONE_N…" at bounding box center [744, 224] width 496 height 449
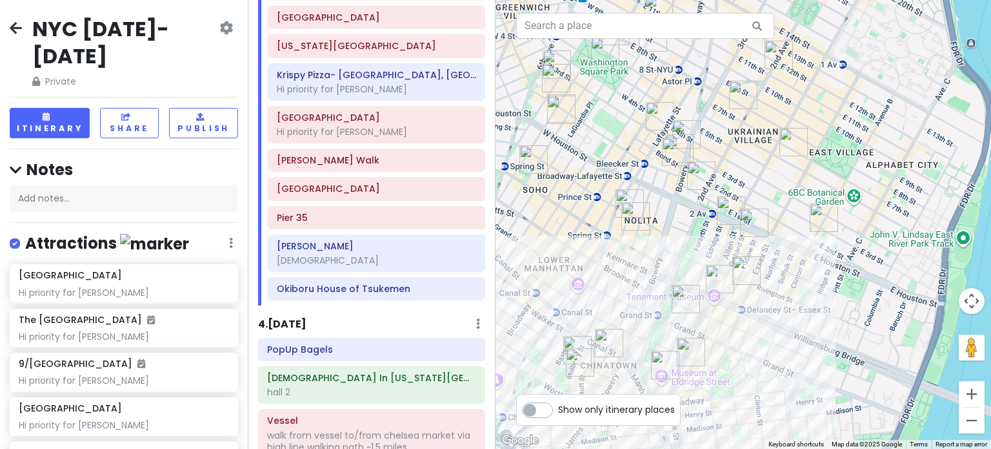
click at [751, 228] on img "Katz's Delicatessen" at bounding box center [754, 222] width 28 height 28
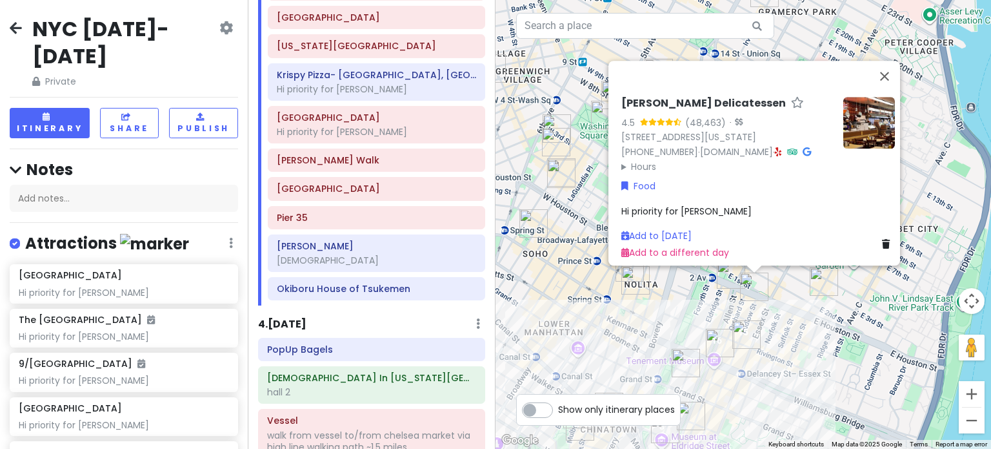
click at [725, 284] on img "Kisa" at bounding box center [731, 274] width 28 height 28
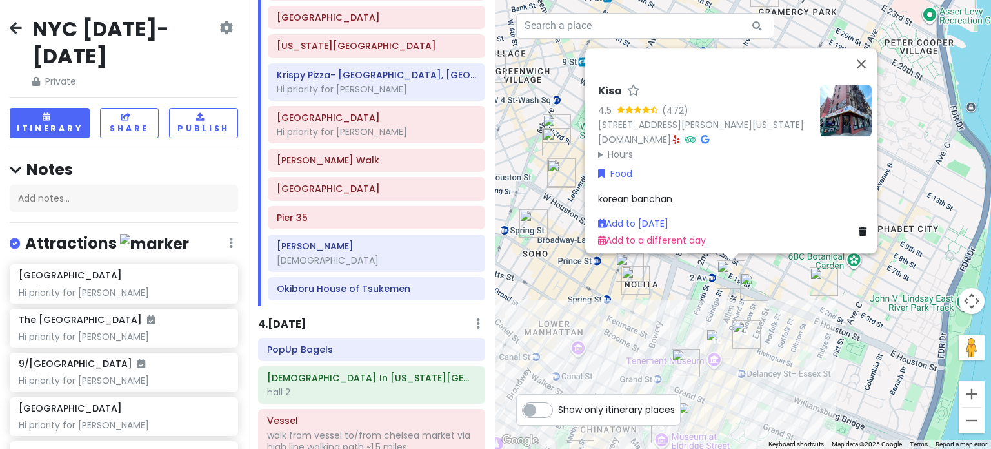
click at [630, 281] on img "FifthSip." at bounding box center [635, 280] width 28 height 28
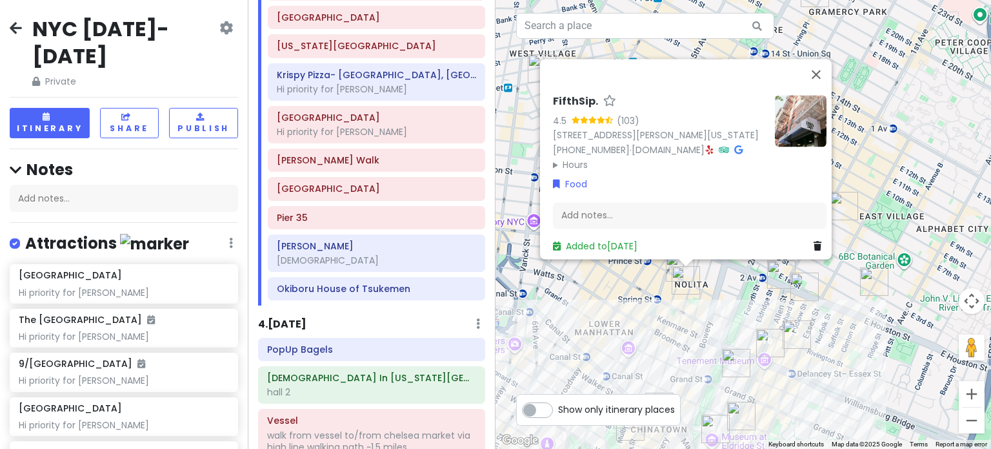
click at [676, 324] on div "FifthSip. 4.5 (103) [STREET_ADDRESS][PERSON_NAME][US_STATE] [PHONE_NUMBER] · [D…" at bounding box center [744, 224] width 496 height 449
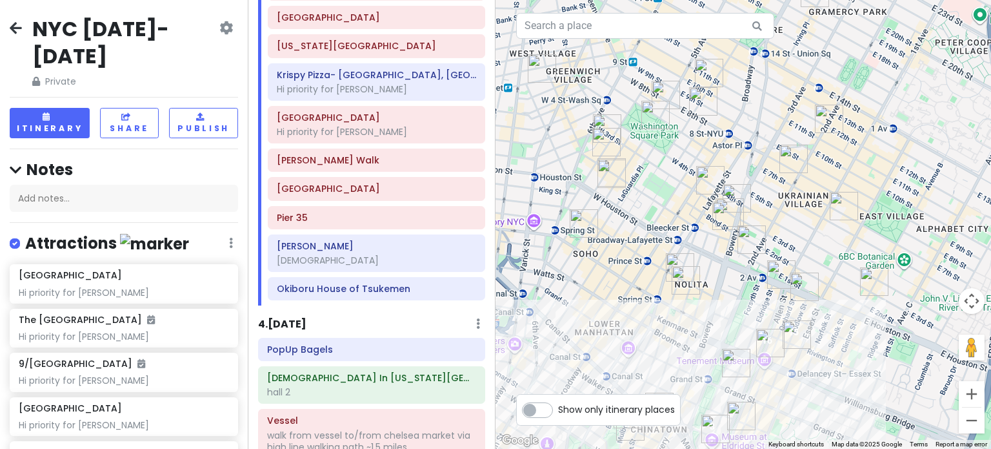
click at [676, 259] on img "7th Street Burger Soho" at bounding box center [680, 267] width 28 height 28
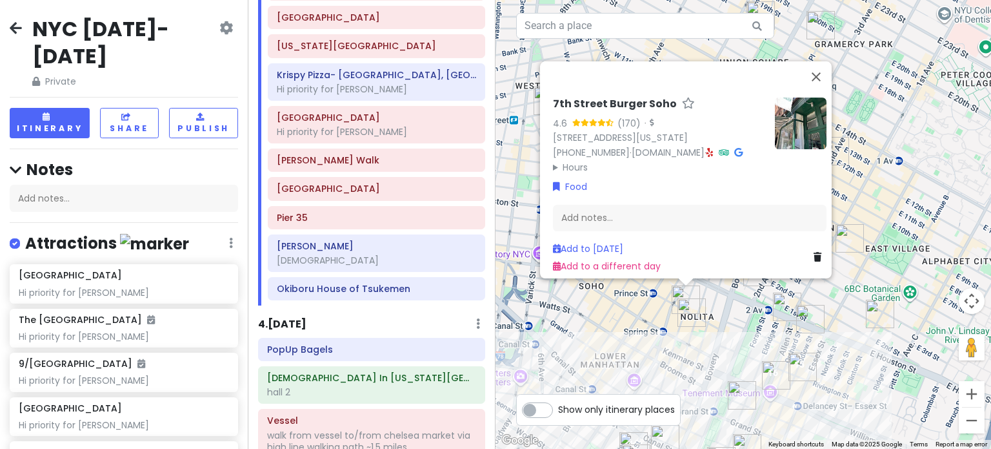
click at [721, 312] on div "7th Street Burger Soho 4.6 (170) · [STREET_ADDRESS][US_STATE] [PHONE_NUMBER] · …" at bounding box center [744, 224] width 496 height 449
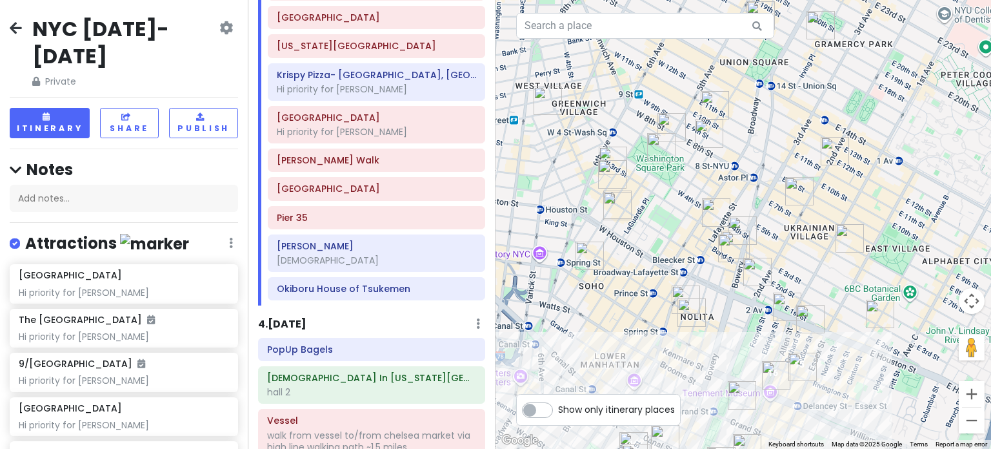
click at [753, 274] on img "Win Son Bakery" at bounding box center [757, 271] width 28 height 28
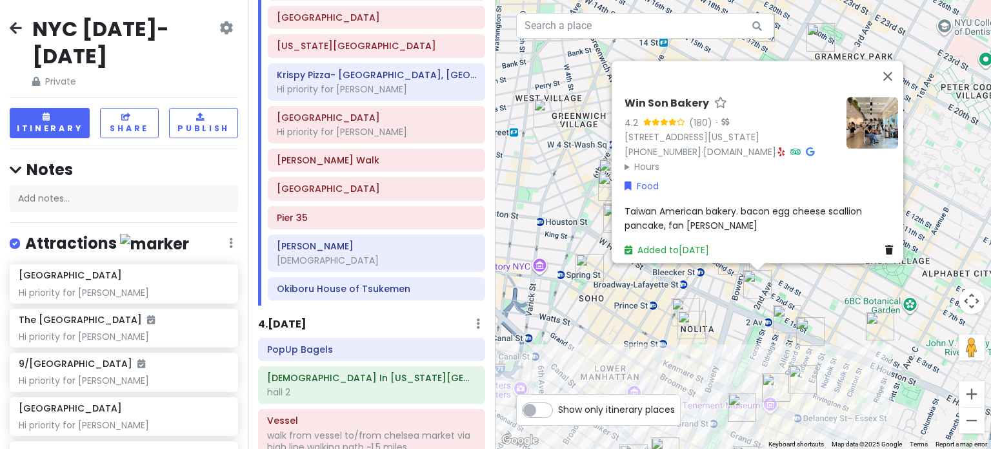
click at [745, 327] on div "Win Son Bakery 4.2 (180) · [STREET_ADDRESS][US_STATE] [PHONE_NUMBER] · [DOMAIN_…" at bounding box center [744, 224] width 496 height 449
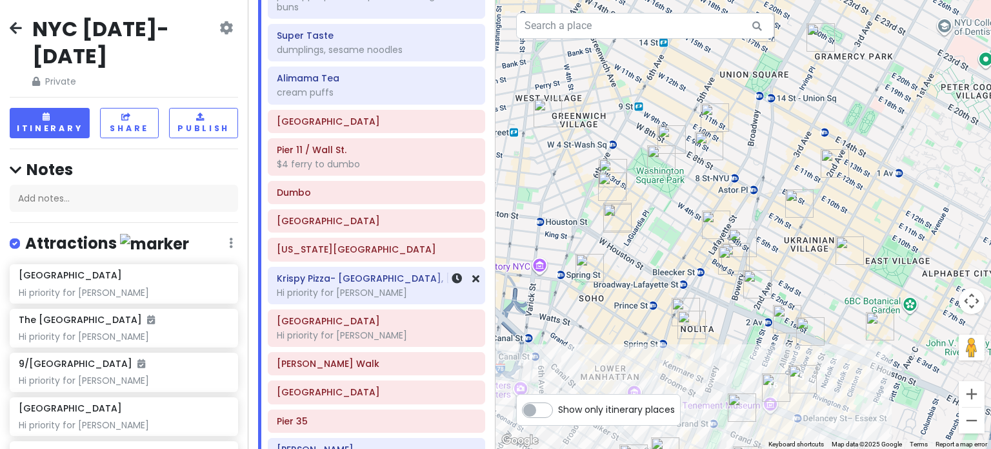
scroll to position [1291, 0]
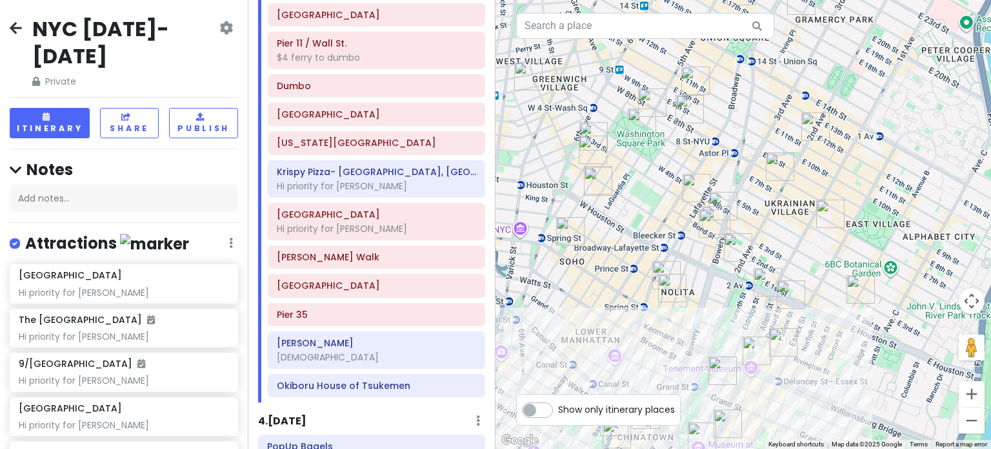
drag, startPoint x: 809, startPoint y: 378, endPoint x: 769, endPoint y: 274, distance: 111.1
click at [769, 328] on img "Kalye Rivington" at bounding box center [783, 342] width 28 height 28
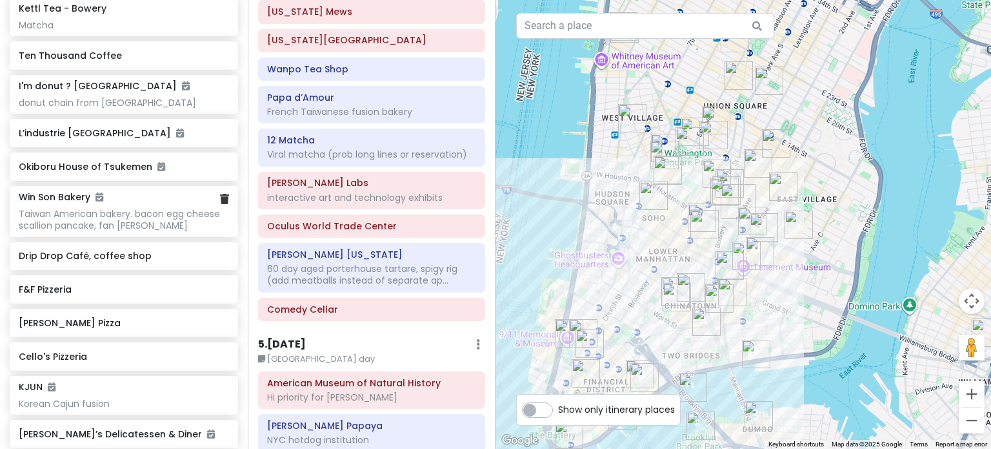
scroll to position [3549, 0]
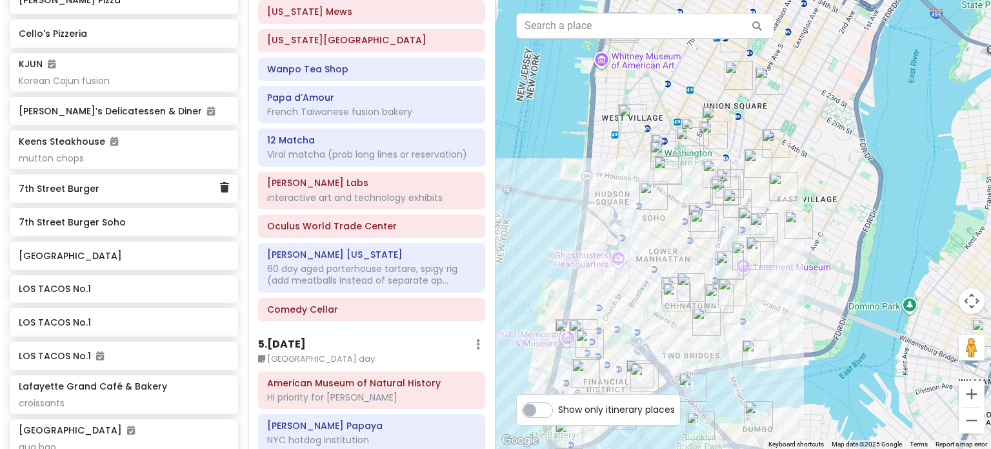
click at [111, 197] on div "7th Street Burger" at bounding box center [119, 188] width 201 height 18
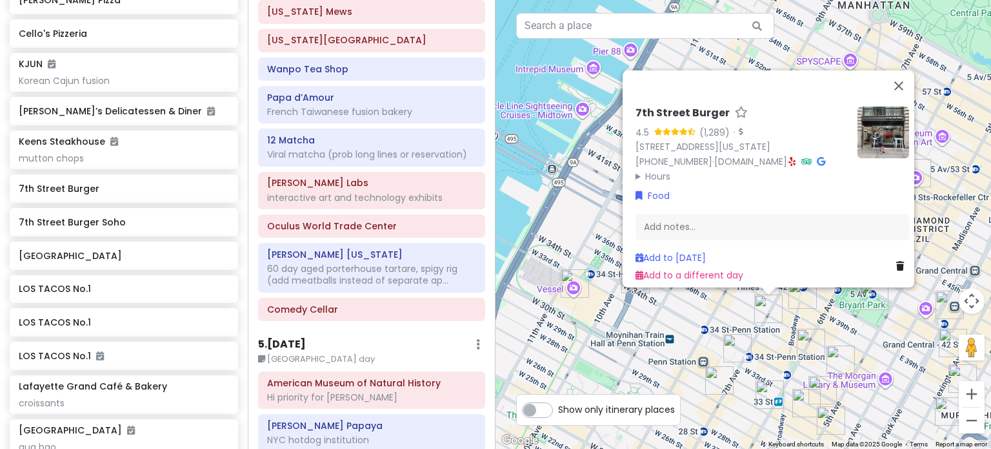
click at [790, 313] on div "7th Street Burger 4.5 (1,289) · [STREET_ADDRESS][US_STATE] [PHONE_NUMBER] · [DO…" at bounding box center [744, 224] width 496 height 449
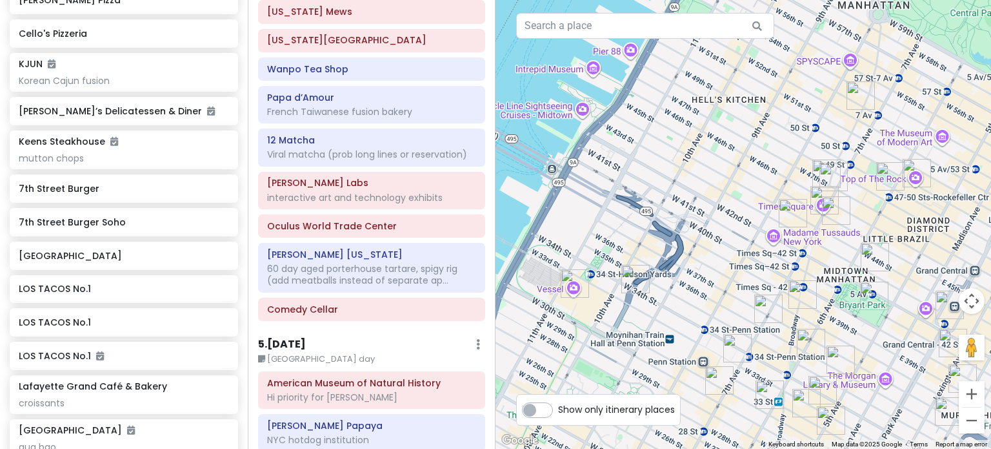
click at [800, 297] on img "Ten Thousand Coffee" at bounding box center [803, 294] width 28 height 28
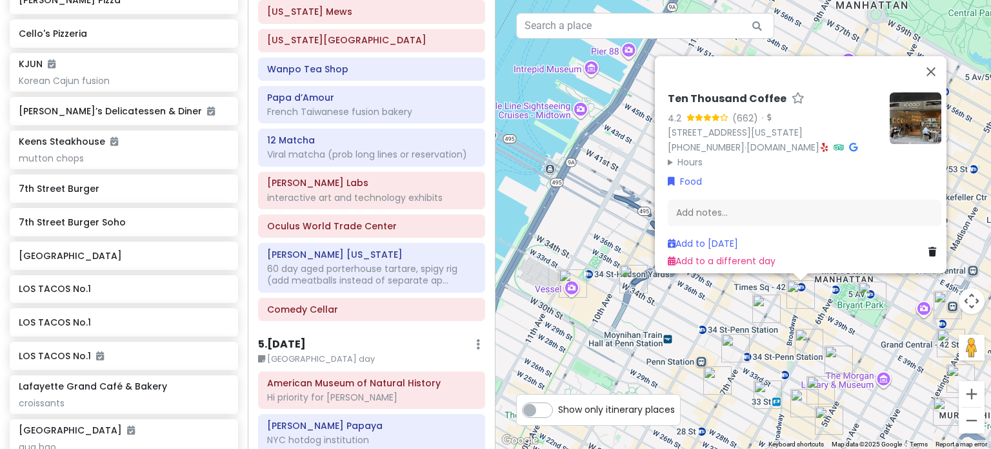
click at [765, 310] on img "7th Street Burger" at bounding box center [766, 308] width 28 height 28
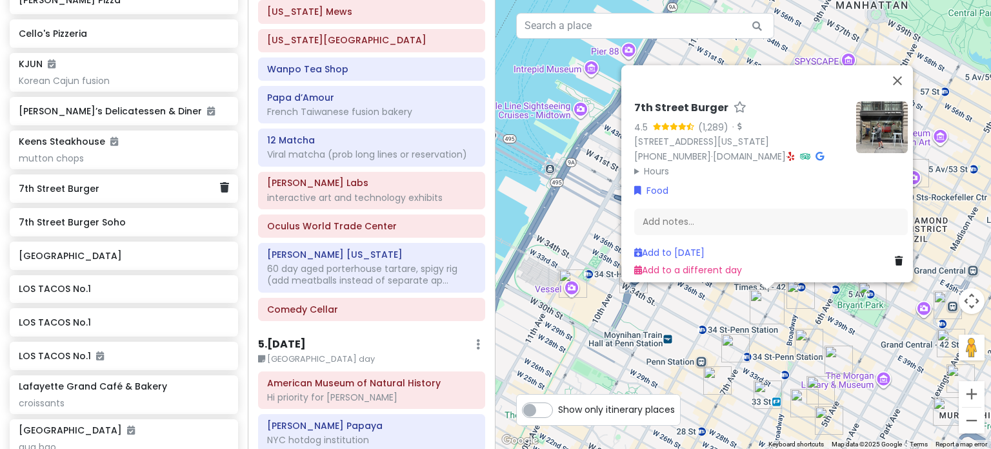
click at [122, 194] on h6 "7th Street Burger" at bounding box center [119, 189] width 201 height 12
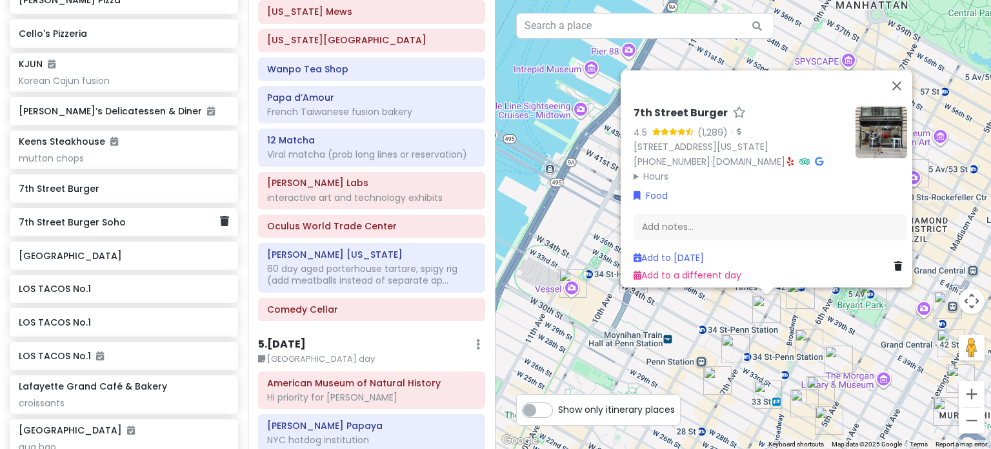
click at [113, 228] on h6 "7th Street Burger Soho" at bounding box center [119, 222] width 201 height 12
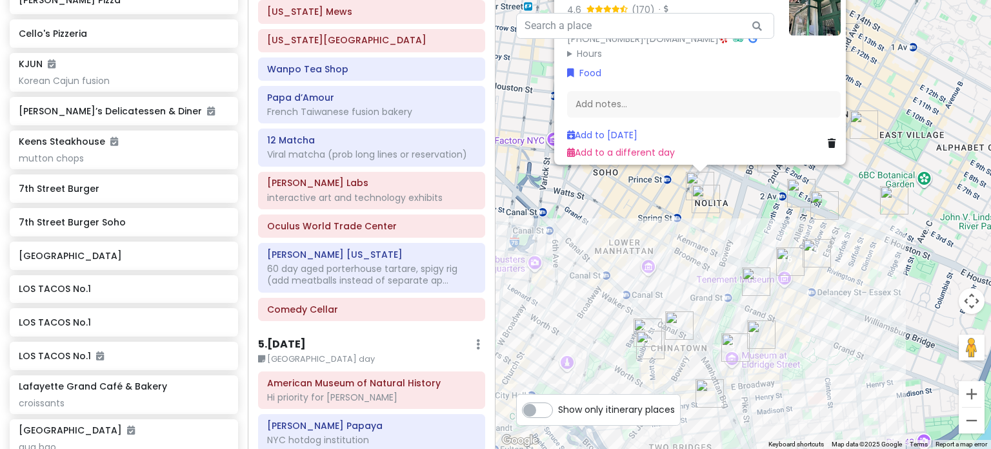
drag, startPoint x: 509, startPoint y: 333, endPoint x: 522, endPoint y: 121, distance: 212.1
click at [523, 121] on div "7th Street Burger Soho 4.6 (170) · [STREET_ADDRESS][US_STATE] [PHONE_NUMBER] · …" at bounding box center [744, 224] width 496 height 449
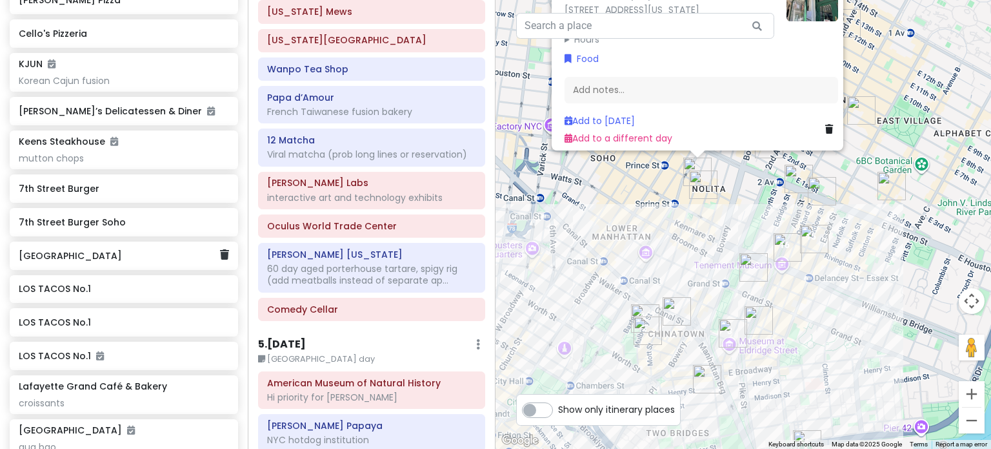
click at [90, 261] on h6 "[GEOGRAPHIC_DATA]" at bounding box center [119, 256] width 201 height 12
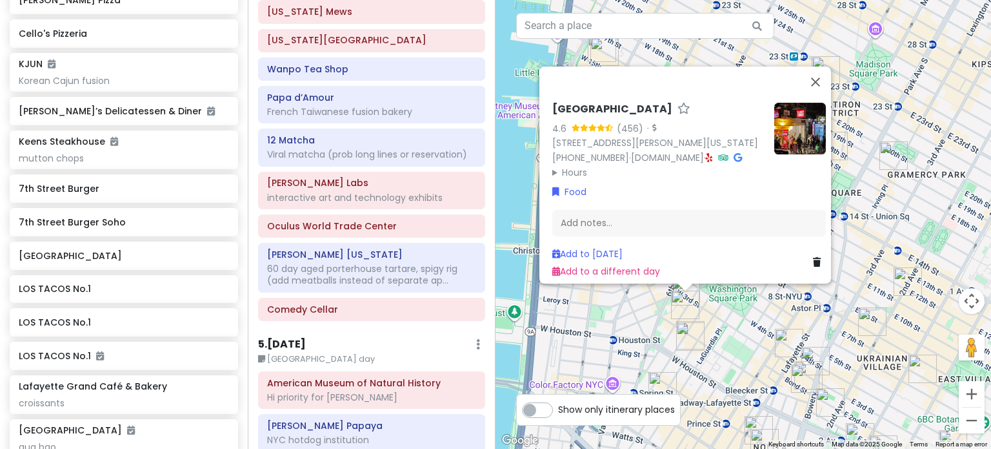
click at [625, 343] on div "[GEOGRAPHIC_DATA] 4.6 (456) · [STREET_ADDRESS][PERSON_NAME][US_STATE] [PHONE_NU…" at bounding box center [744, 224] width 496 height 449
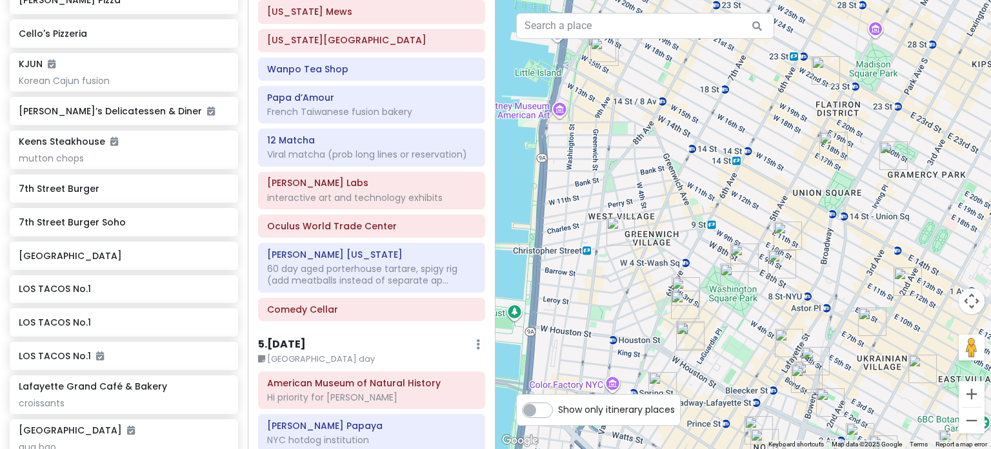
click at [687, 283] on img "Comedy Cellar" at bounding box center [686, 291] width 28 height 28
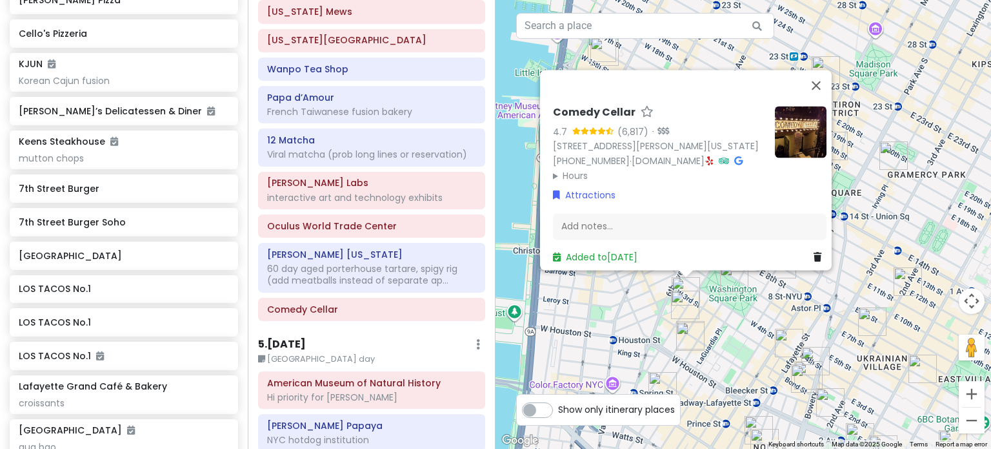
click at [684, 314] on img "7th Street Burger West Village" at bounding box center [685, 304] width 28 height 28
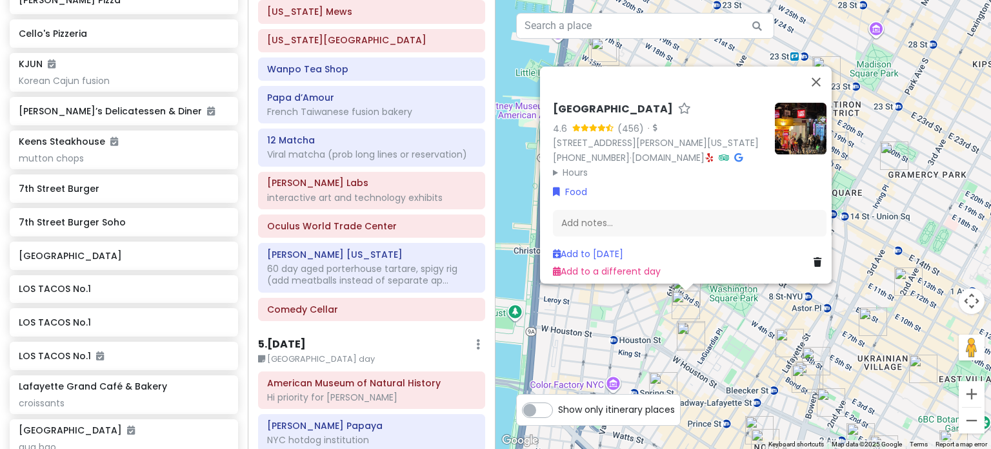
click at [645, 317] on div "[GEOGRAPHIC_DATA] 4.6 (456) · [STREET_ADDRESS][PERSON_NAME][US_STATE] [PHONE_NU…" at bounding box center [744, 224] width 496 height 449
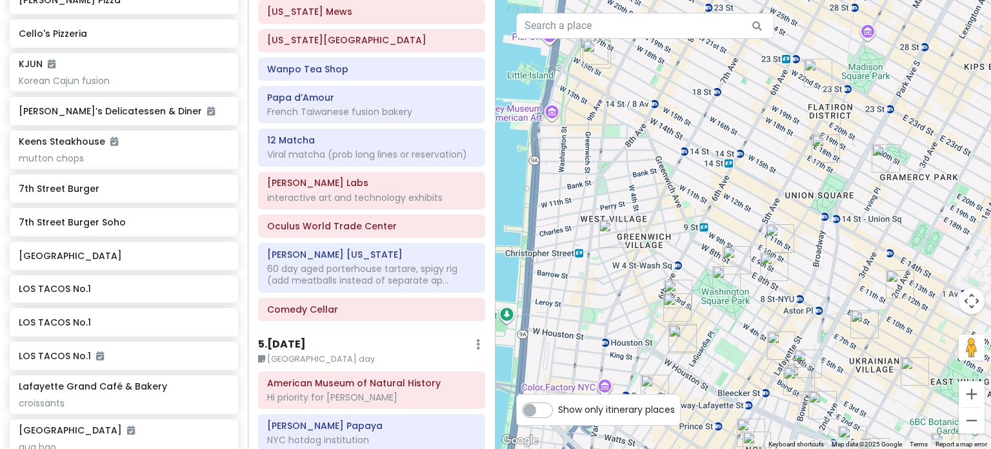
click at [671, 312] on img "7th Street Burger West Village" at bounding box center [677, 307] width 28 height 28
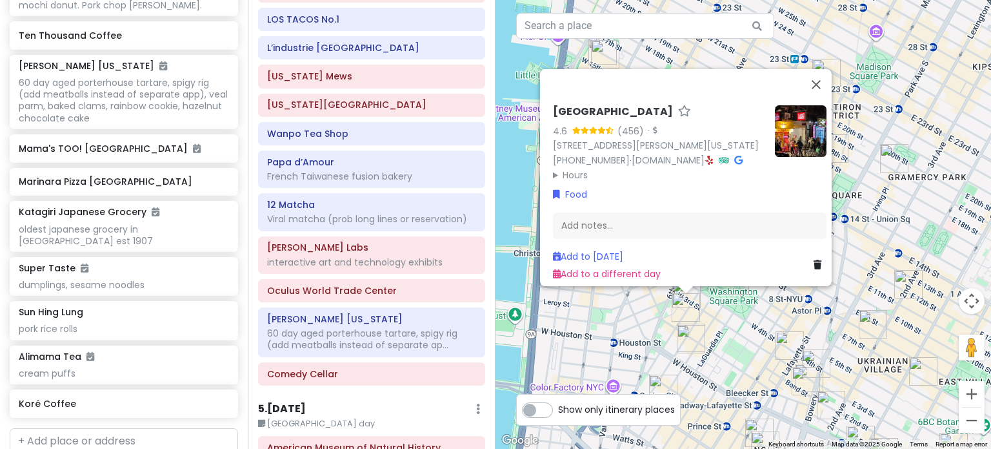
scroll to position [4579, 0]
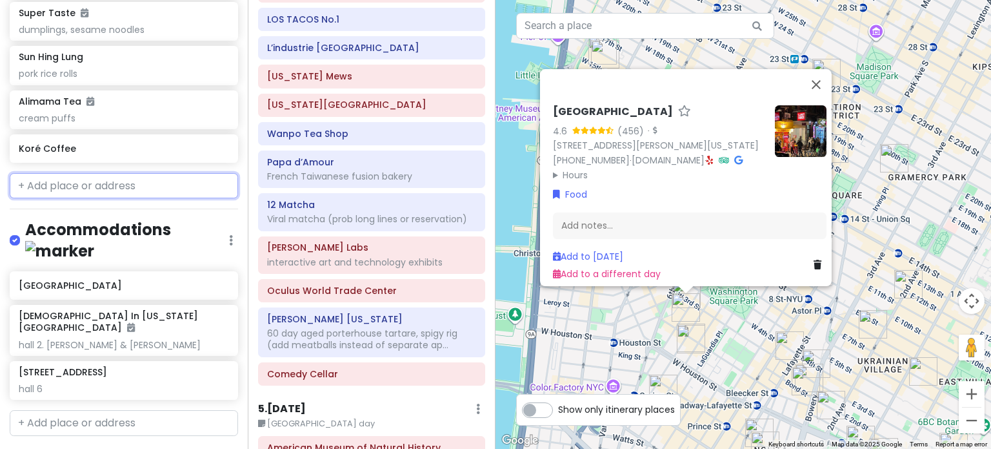
click at [111, 190] on input "text" at bounding box center [124, 186] width 228 height 26
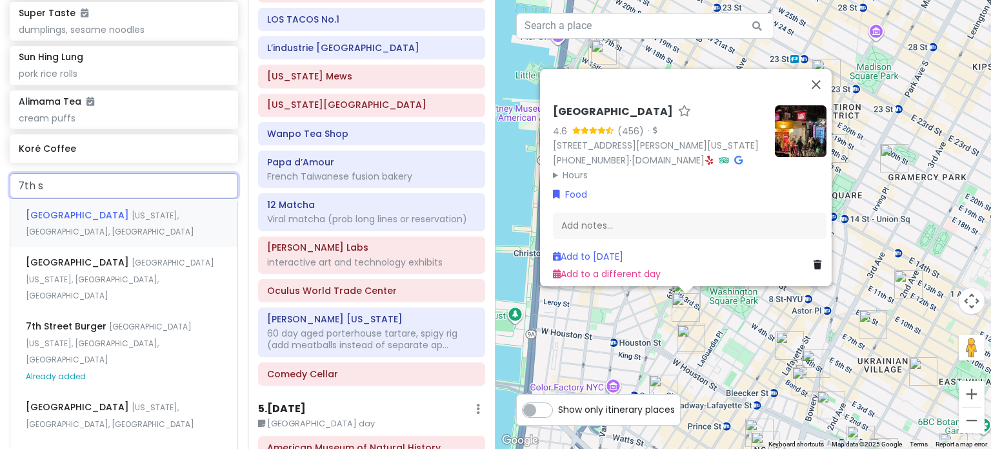
type input "7th st"
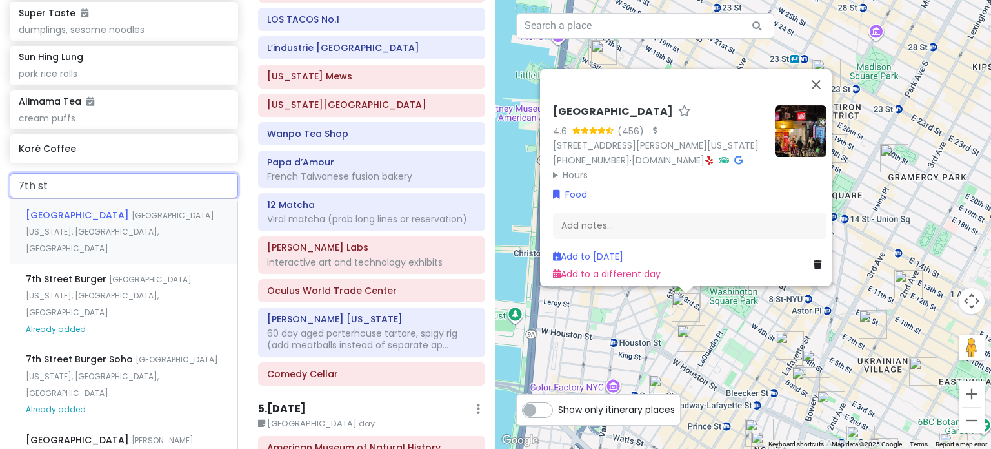
click at [132, 221] on div "[GEOGRAPHIC_DATA] [GEOGRAPHIC_DATA][US_STATE], [GEOGRAPHIC_DATA], [GEOGRAPHIC_D…" at bounding box center [123, 231] width 227 height 64
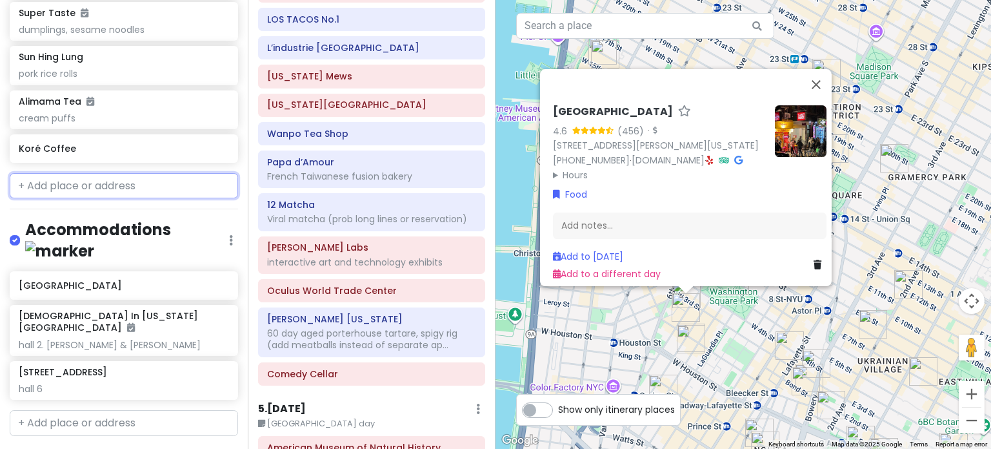
scroll to position [4612, 0]
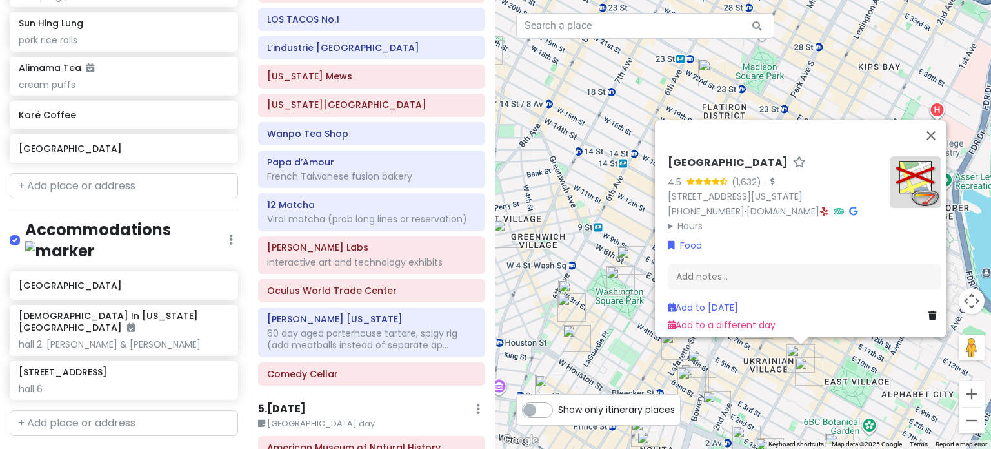
click at [846, 371] on div "[GEOGRAPHIC_DATA] 4.5 (1,632) · [STREET_ADDRESS][US_STATE] [PHONE_NUMBER] · [DO…" at bounding box center [744, 224] width 496 height 449
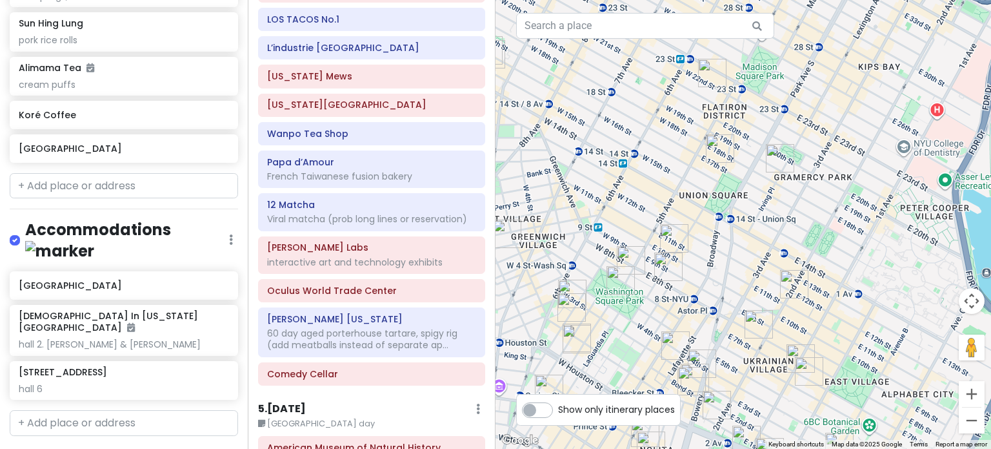
click at [798, 350] on img "7th Street Burger East Village" at bounding box center [801, 358] width 28 height 28
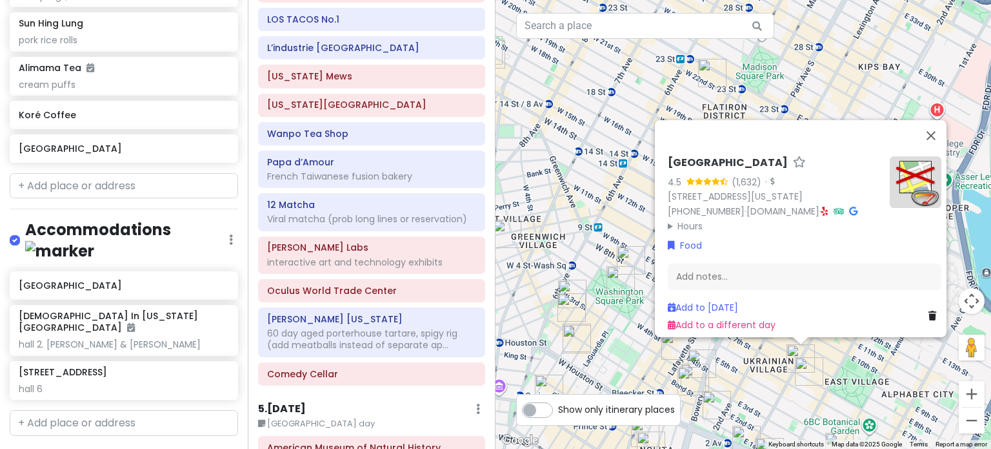
click at [929, 311] on icon at bounding box center [933, 315] width 8 height 9
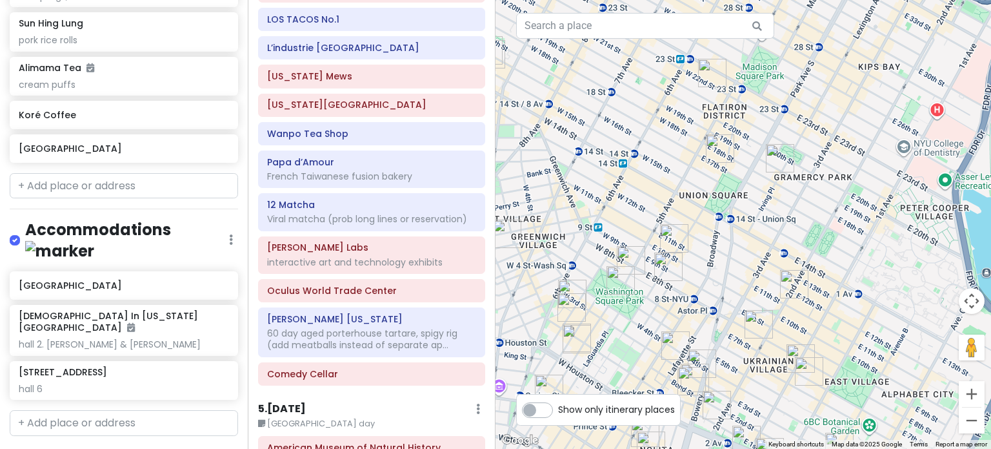
scroll to position [4579, 0]
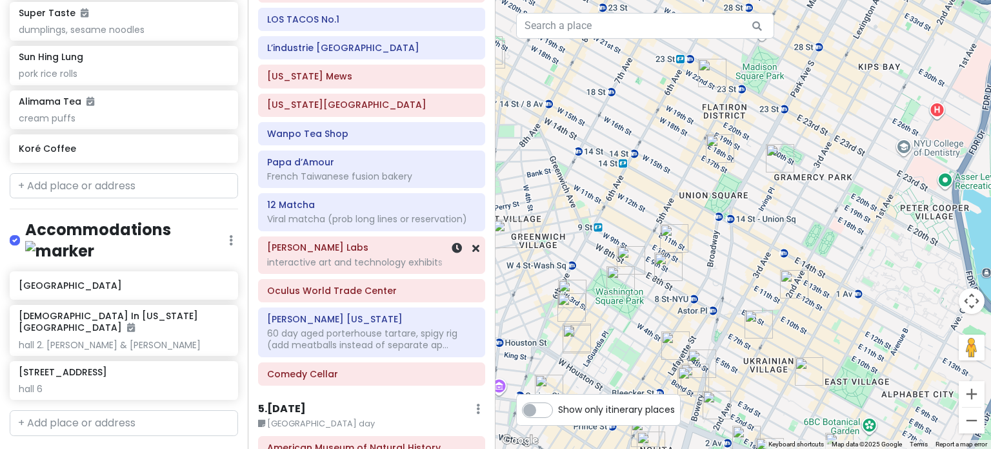
click at [330, 241] on h6 "[PERSON_NAME] Labs" at bounding box center [371, 247] width 209 height 12
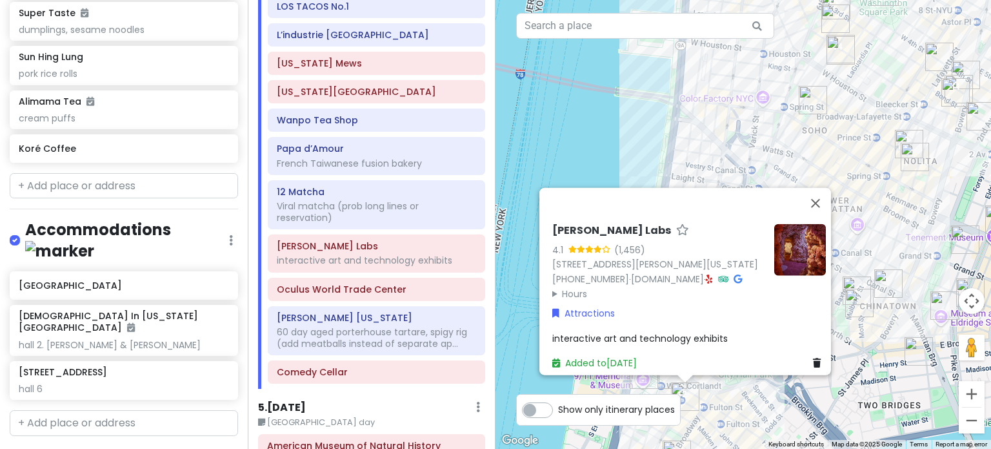
click at [609, 164] on div "[PERSON_NAME] Labs 4.1 (1,456) [STREET_ADDRESS][PERSON_NAME][US_STATE] [PHONE_N…" at bounding box center [744, 224] width 496 height 449
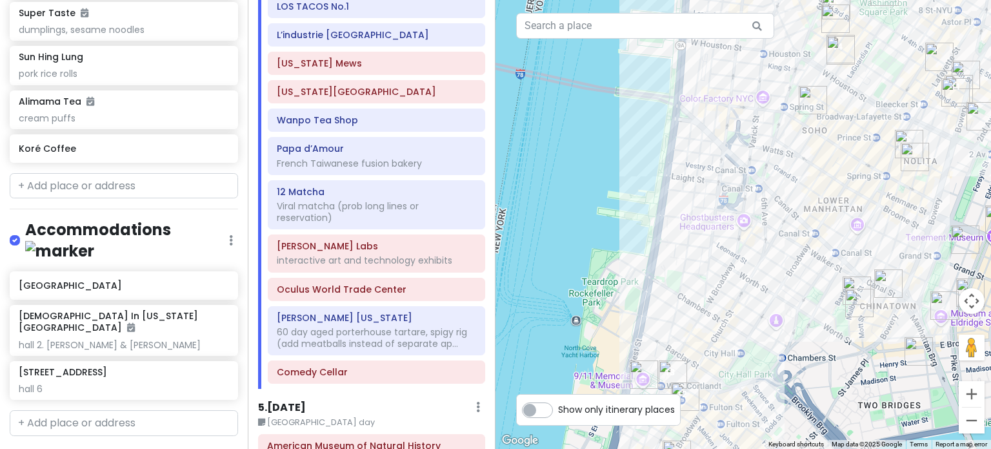
drag, startPoint x: 798, startPoint y: 325, endPoint x: 734, endPoint y: 213, distance: 129.2
click at [738, 219] on div at bounding box center [744, 224] width 496 height 449
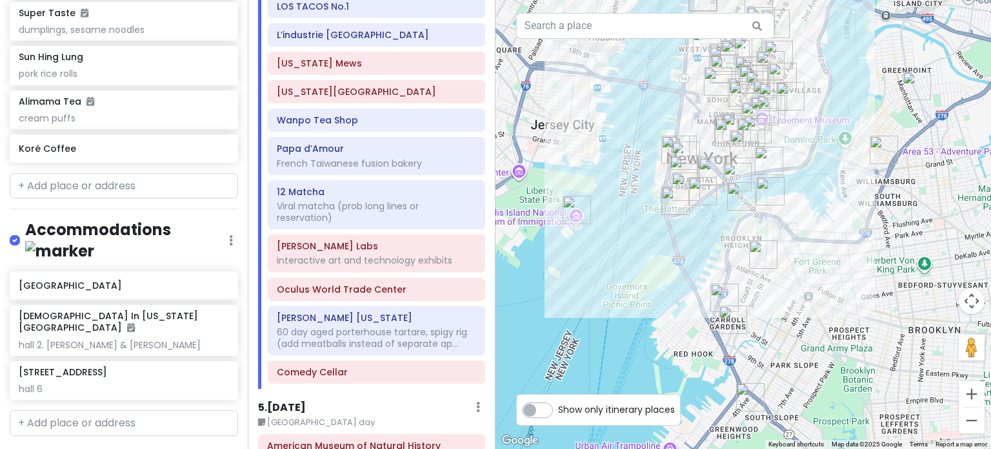
drag, startPoint x: 809, startPoint y: 385, endPoint x: 785, endPoint y: 305, distance: 83.7
click at [785, 305] on div at bounding box center [744, 224] width 496 height 449
click at [728, 320] on img "F&F Pizzeria" at bounding box center [733, 319] width 28 height 28
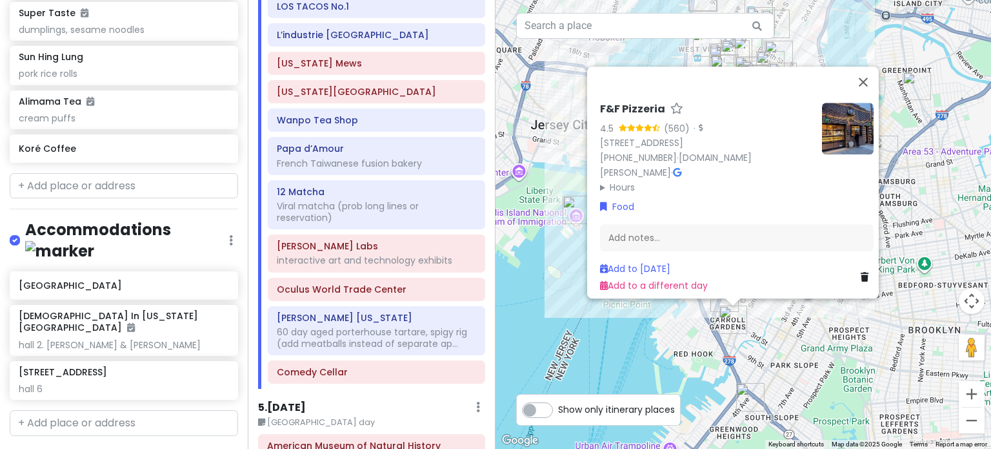
click at [821, 354] on div "F&F Pizzeria 4.5 (560) · [STREET_ADDRESS] [PHONE_NUMBER] · [DOMAIN_NAME][PERSON…" at bounding box center [744, 224] width 496 height 449
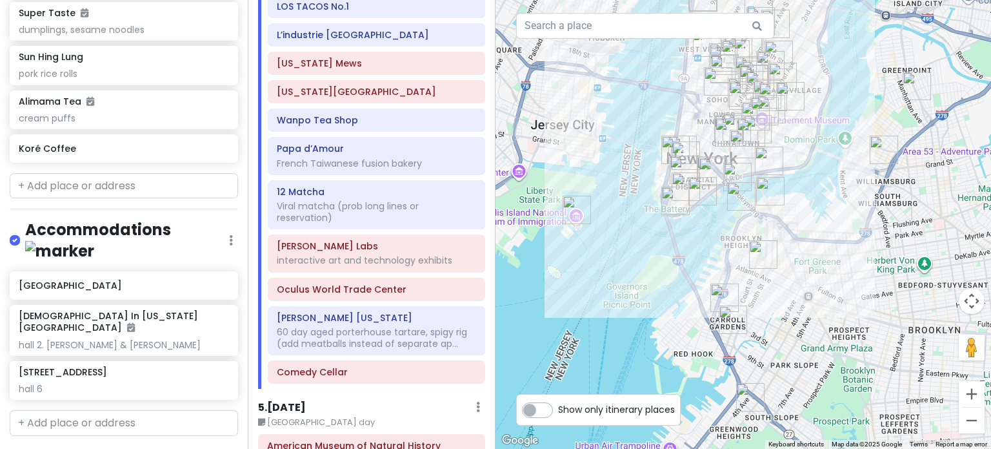
click at [716, 295] on img "Lucali" at bounding box center [725, 297] width 28 height 28
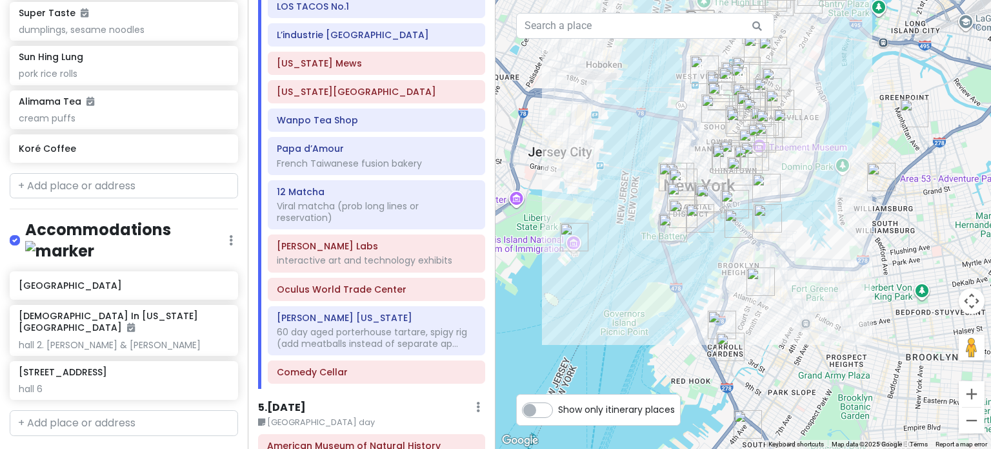
click at [723, 316] on img "Lucali" at bounding box center [722, 324] width 28 height 28
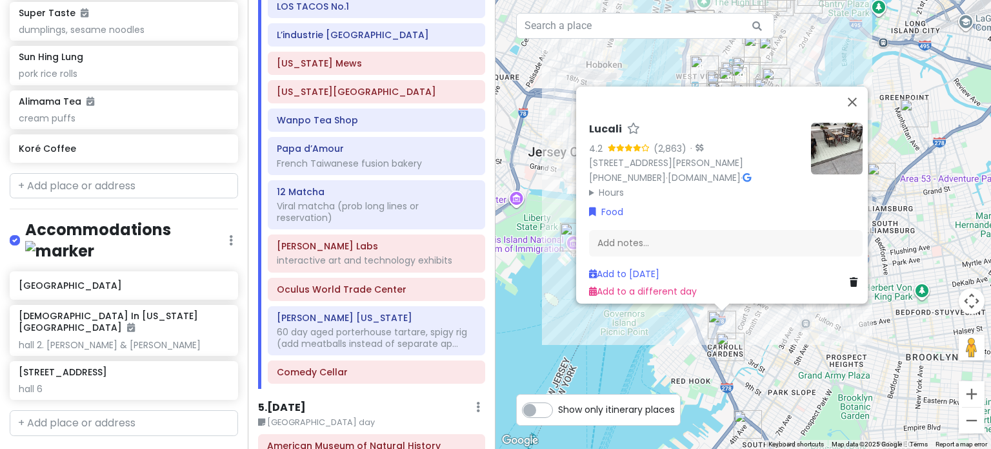
click at [811, 365] on div "Lucali 4.2 (2,863) · [STREET_ADDRESS][PERSON_NAME] [PHONE_NUMBER] · [DOMAIN_NAM…" at bounding box center [744, 224] width 496 height 449
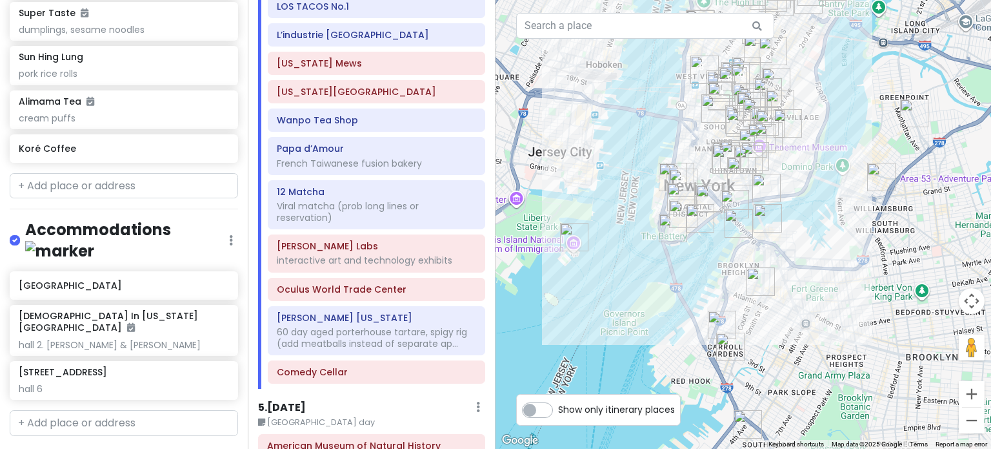
click at [755, 273] on img "New York Transit Museum" at bounding box center [761, 281] width 28 height 28
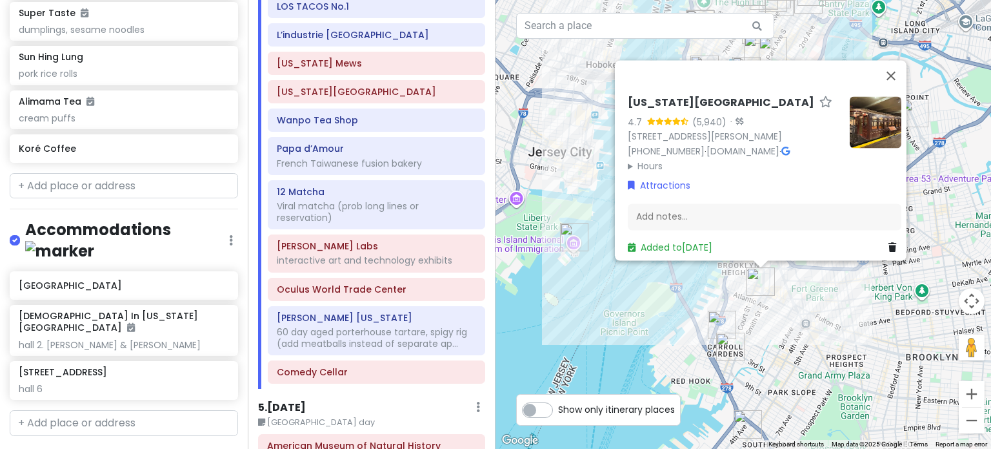
click at [804, 334] on div "[US_STATE][GEOGRAPHIC_DATA] 4.7 (5,940) · [STREET_ADDRESS][PERSON_NAME] [PHONE_…" at bounding box center [744, 224] width 496 height 449
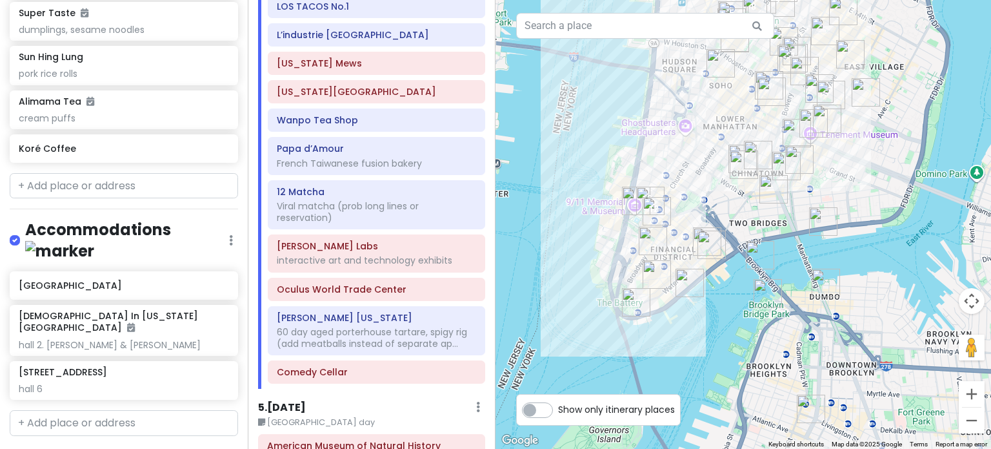
drag, startPoint x: 715, startPoint y: 242, endPoint x: 740, endPoint y: 361, distance: 121.4
click at [740, 361] on div at bounding box center [744, 224] width 496 height 449
click at [825, 278] on img "Dumbo" at bounding box center [826, 282] width 28 height 28
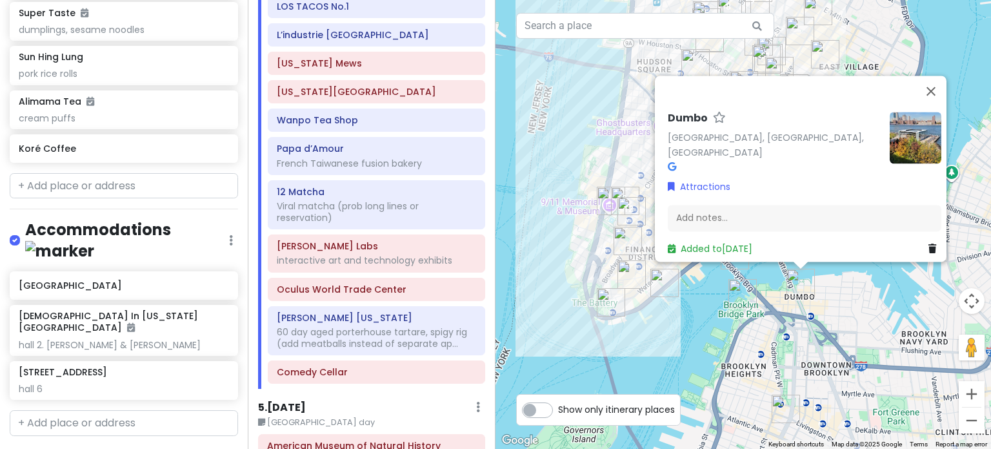
click at [813, 368] on div "[GEOGRAPHIC_DATA], [GEOGRAPHIC_DATA] Attractions Add notes... Added to [DATE]" at bounding box center [744, 224] width 496 height 449
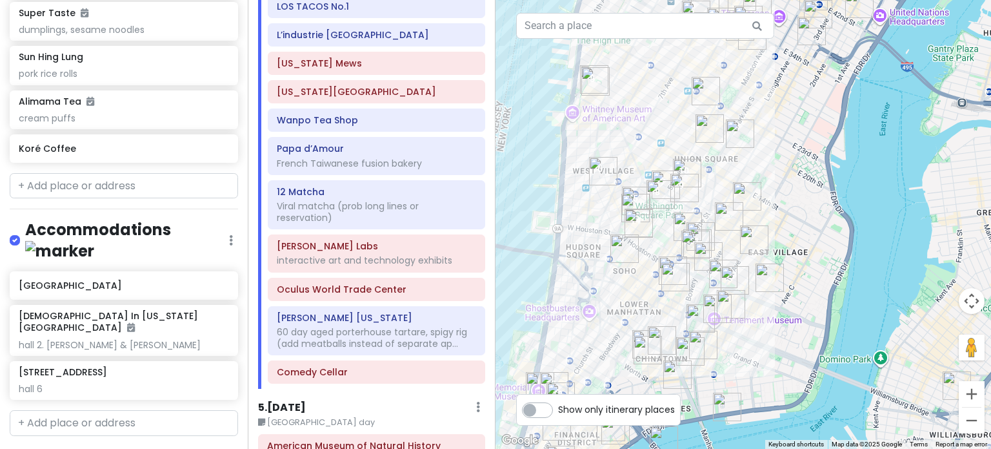
drag, startPoint x: 888, startPoint y: 170, endPoint x: 785, endPoint y: 294, distance: 160.4
click at [813, 342] on div at bounding box center [744, 224] width 496 height 449
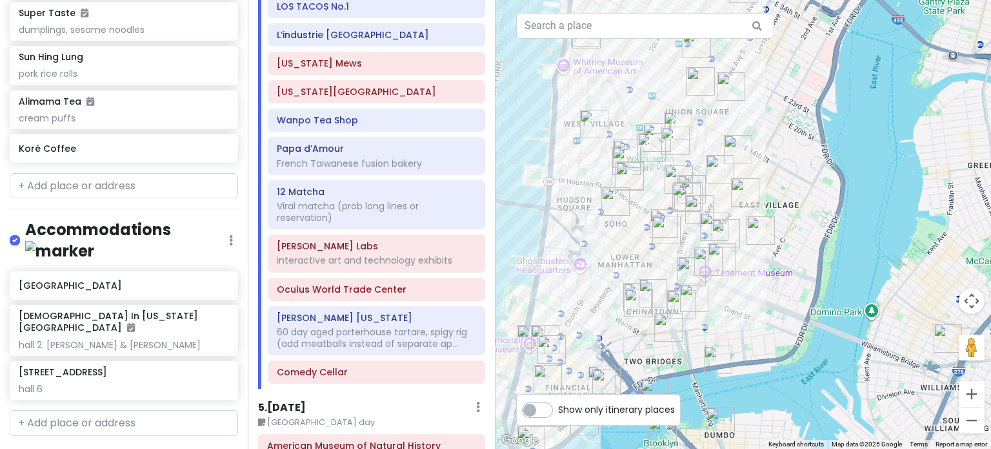
click at [764, 223] on img "Carnitas Ramirez" at bounding box center [761, 230] width 28 height 28
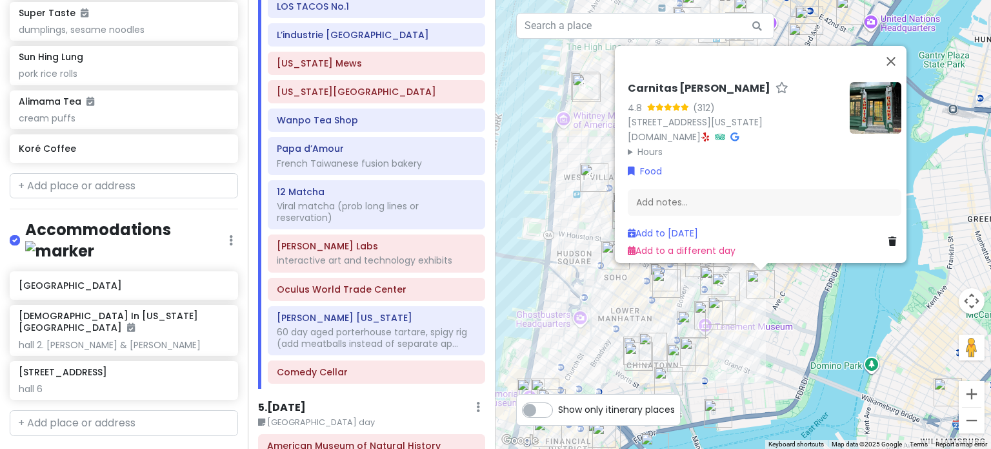
click at [723, 287] on img "Katz's Delicatessen" at bounding box center [726, 286] width 28 height 28
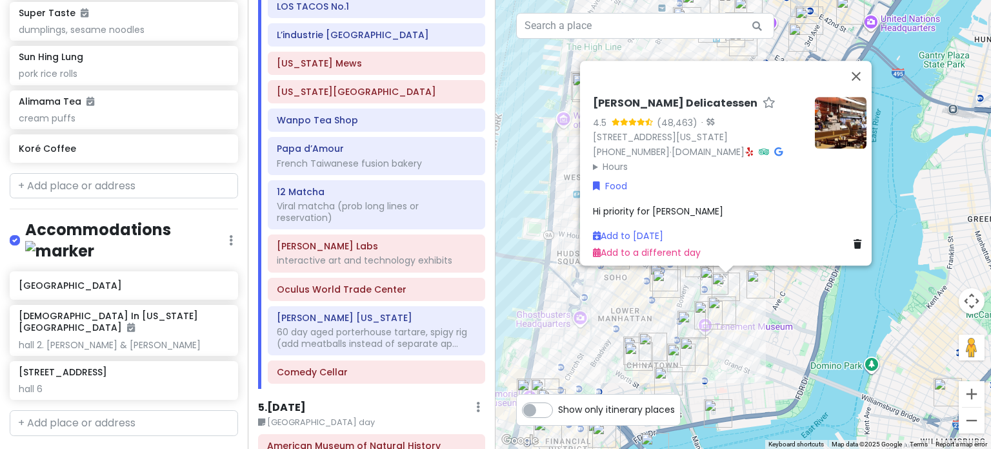
click at [581, 330] on div "[PERSON_NAME] Delicatessen 4.5 (48,463) · [STREET_ADDRESS][US_STATE] [PHONE_NUM…" at bounding box center [744, 224] width 496 height 449
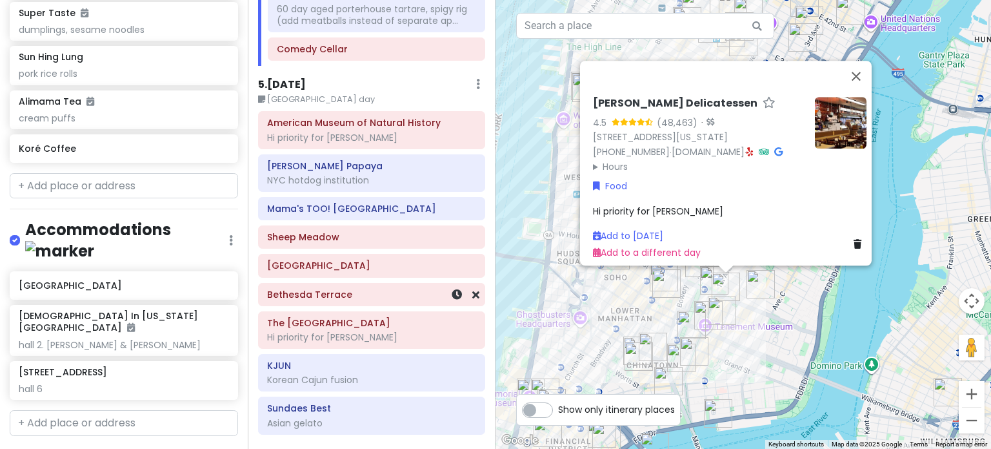
click at [354, 287] on div "Bethesda Terrace" at bounding box center [371, 294] width 209 height 18
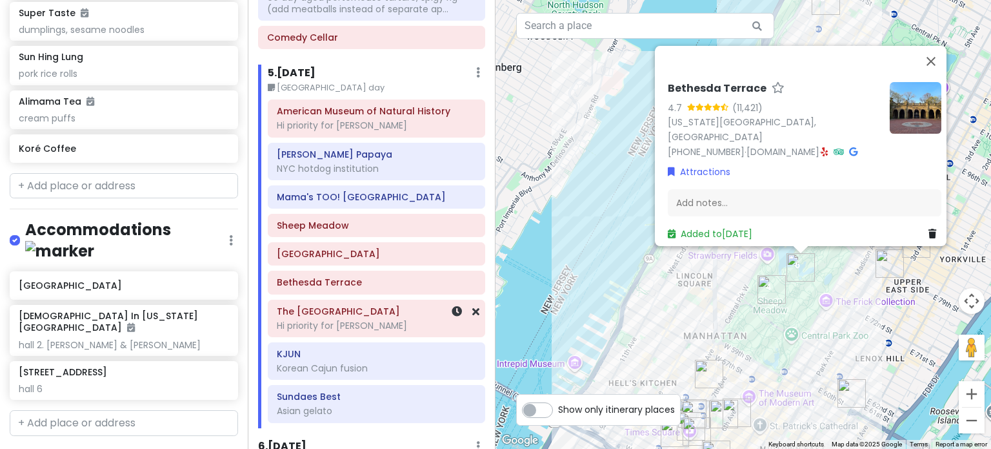
click at [375, 319] on div "Hi priority for [PERSON_NAME]" at bounding box center [376, 325] width 199 height 12
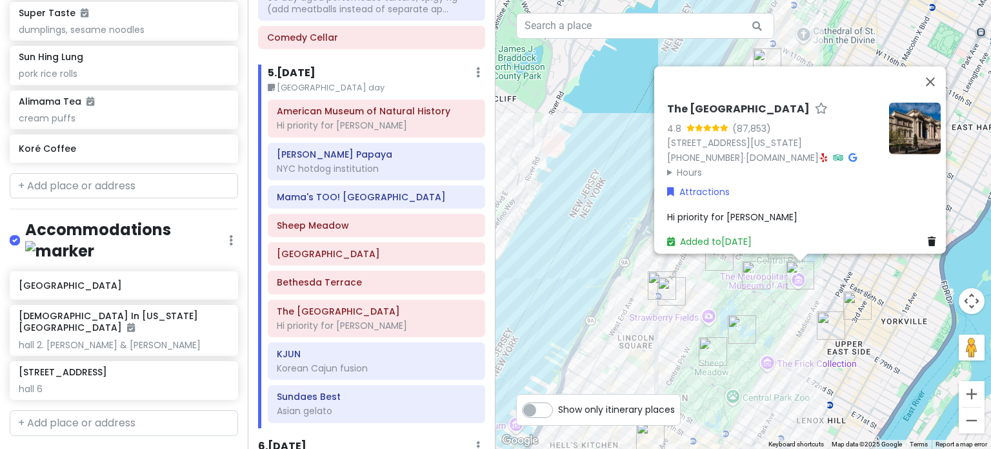
click at [593, 318] on div "The [GEOGRAPHIC_DATA] 4.8 (87,853) [STREET_ADDRESS][US_STATE] [PHONE_NUMBER] · …" at bounding box center [744, 224] width 496 height 449
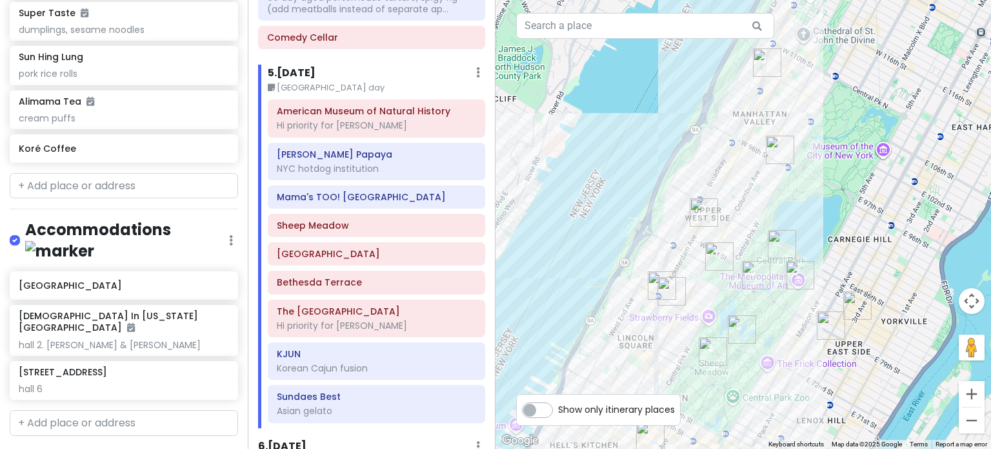
click at [671, 294] on img "Pastrami Queen" at bounding box center [672, 291] width 28 height 28
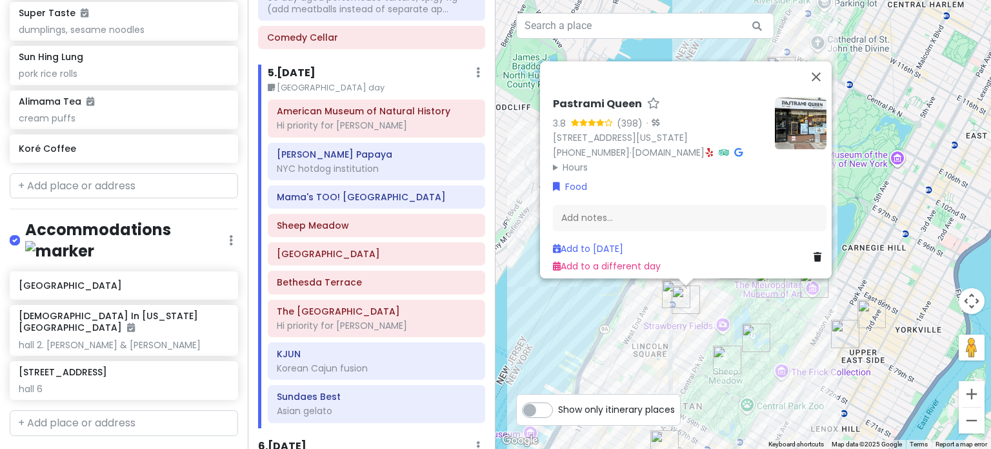
click at [617, 333] on div "Pastrami Queen 3.8 (398) · [STREET_ADDRESS][US_STATE] [PHONE_NUMBER] · [DOMAIN_…" at bounding box center [744, 224] width 496 height 449
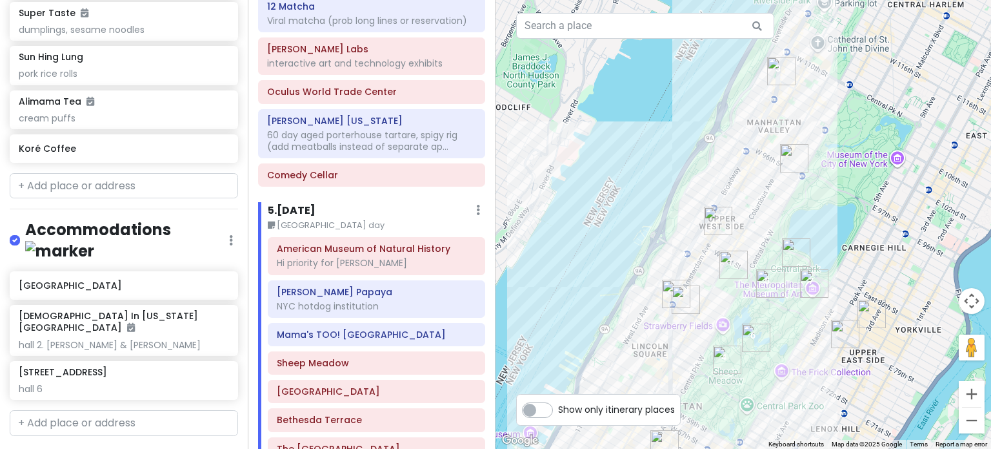
scroll to position [2057, 0]
